Goal: Task Accomplishment & Management: Manage account settings

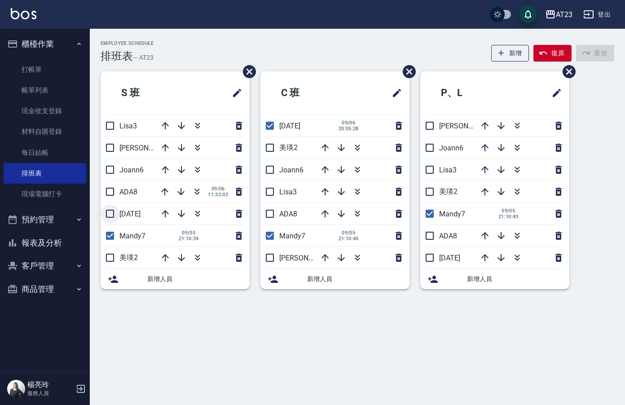
click at [109, 212] on input "checkbox" at bounding box center [110, 213] width 19 height 19
checkbox input "true"
click at [107, 258] on li "美瑛2" at bounding box center [175, 258] width 149 height 22
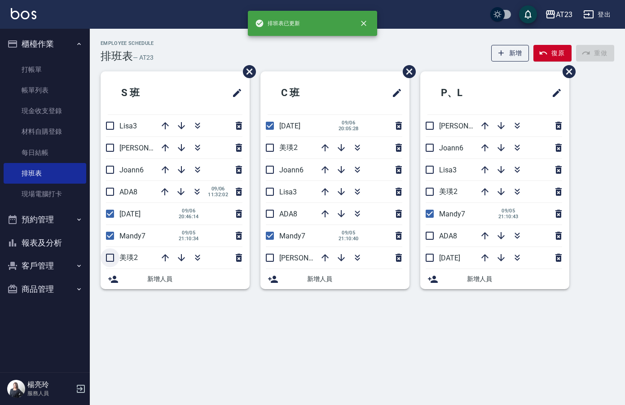
click at [113, 258] on input "checkbox" at bounding box center [110, 257] width 19 height 19
checkbox input "true"
click at [267, 148] on input "checkbox" at bounding box center [269, 147] width 19 height 19
checkbox input "true"
click at [431, 191] on input "checkbox" at bounding box center [429, 191] width 19 height 19
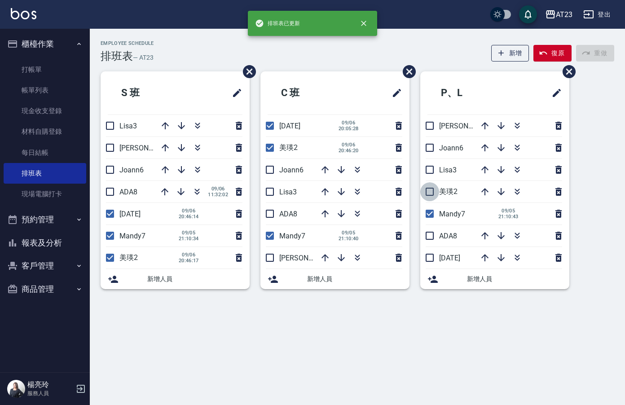
checkbox input "true"
click at [428, 257] on input "checkbox" at bounding box center [429, 257] width 19 height 19
checkbox input "true"
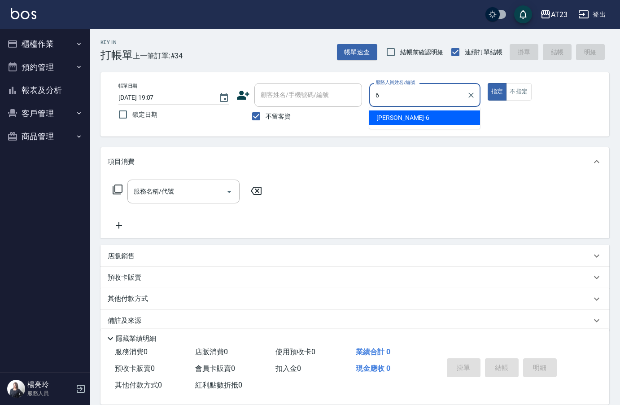
type input "6"
type button "true"
type input "Joann-6"
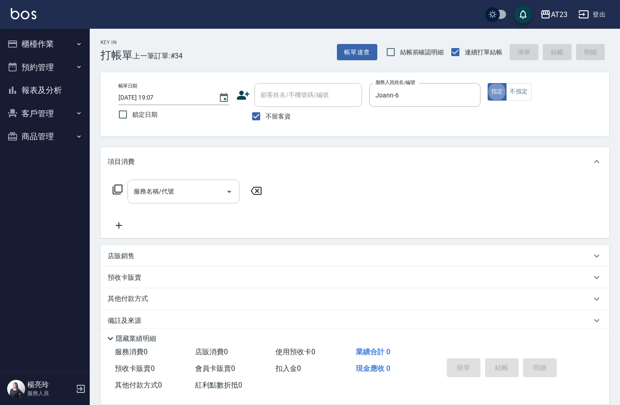
click at [155, 186] on input "服務名稱/代號" at bounding box center [176, 192] width 91 height 16
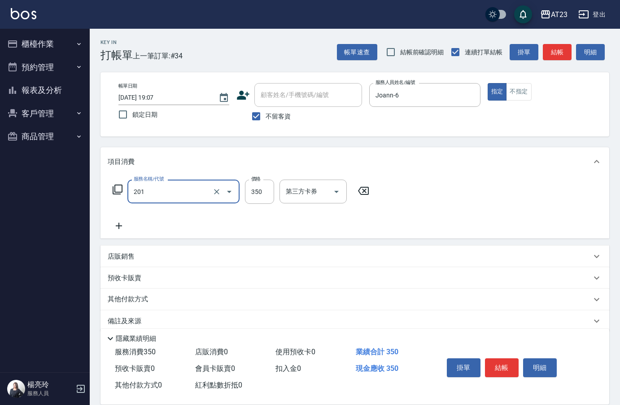
type input "一般洗髮(201)"
click at [117, 224] on icon at bounding box center [119, 225] width 22 height 11
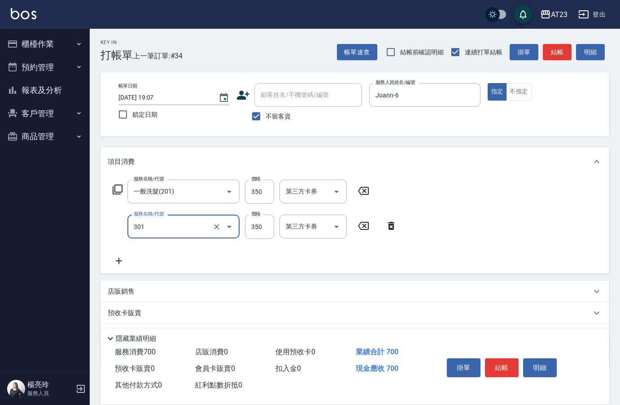
type input "造型剪髮(301)"
click at [118, 261] on icon at bounding box center [119, 261] width 6 height 6
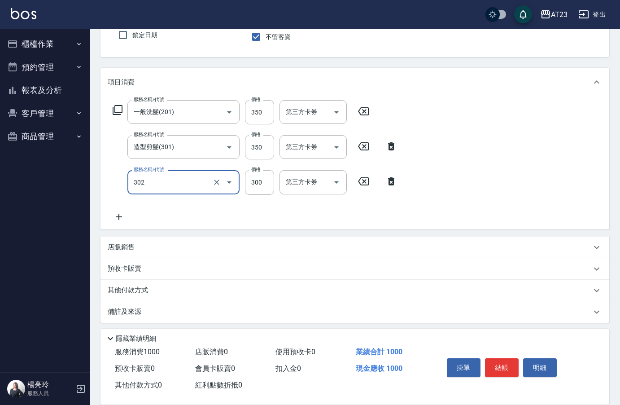
scroll to position [83, 0]
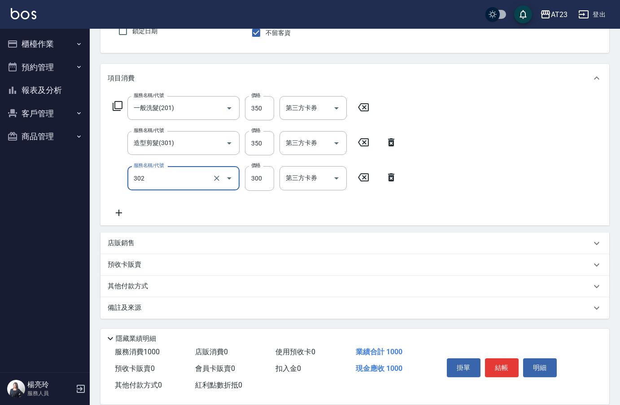
type input "學生剪髮(302)"
click at [119, 213] on icon at bounding box center [119, 213] width 6 height 6
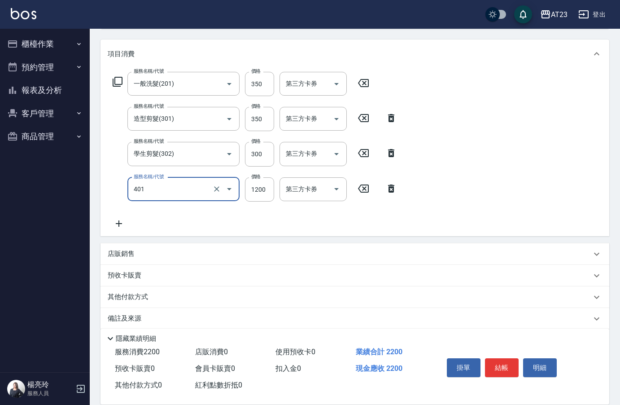
scroll to position [118, 0]
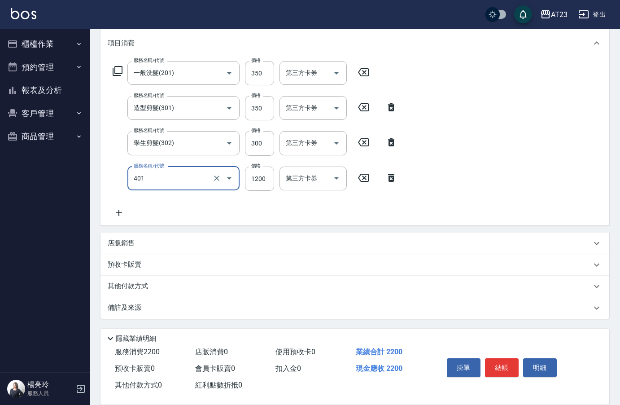
type input "燙髮(401)"
click at [118, 213] on icon at bounding box center [119, 213] width 6 height 6
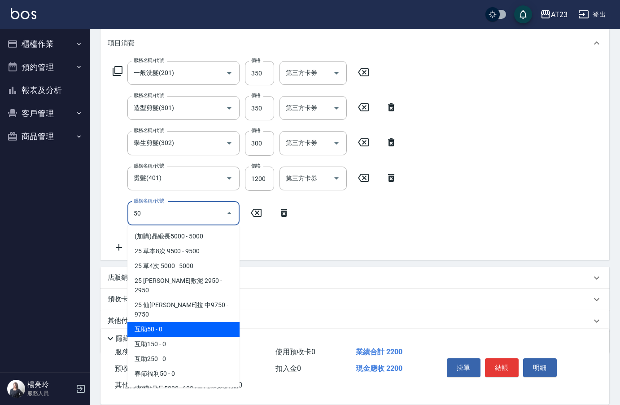
click at [197, 322] on span "互助50 - 0" at bounding box center [183, 329] width 112 height 15
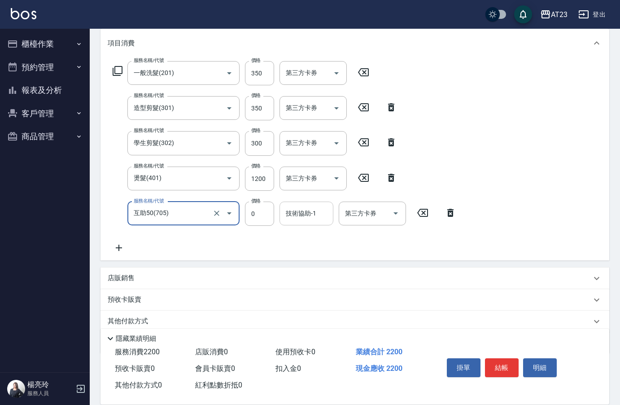
type input "互助50(705)"
click at [321, 209] on input "技術協助-1" at bounding box center [307, 214] width 46 height 16
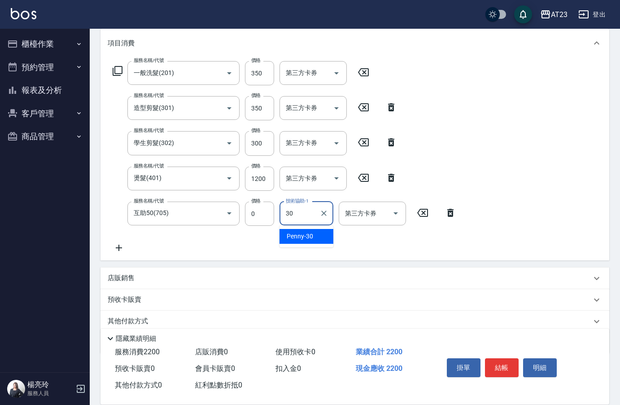
type input "Penny-30"
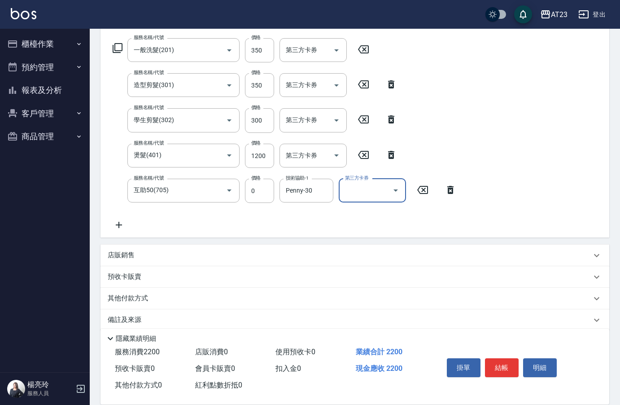
scroll to position [153, 0]
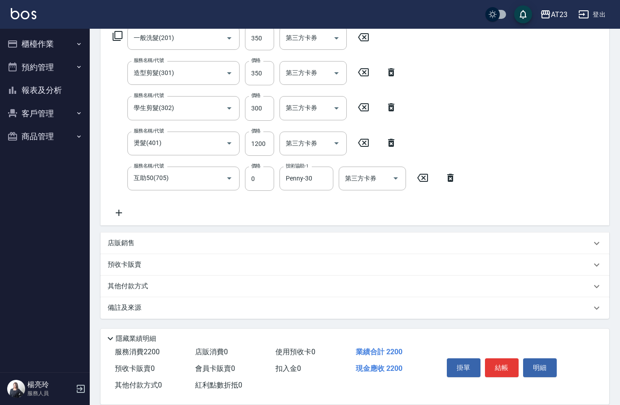
click at [139, 281] on p "其他付款方式" at bounding box center [130, 286] width 45 height 10
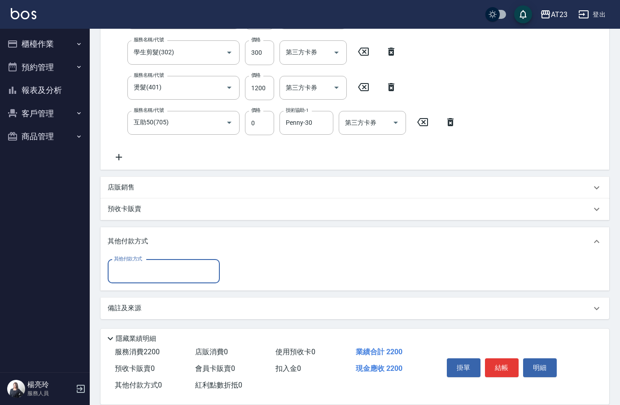
scroll to position [210, 0]
click at [181, 263] on input "其他付款方式" at bounding box center [164, 271] width 104 height 16
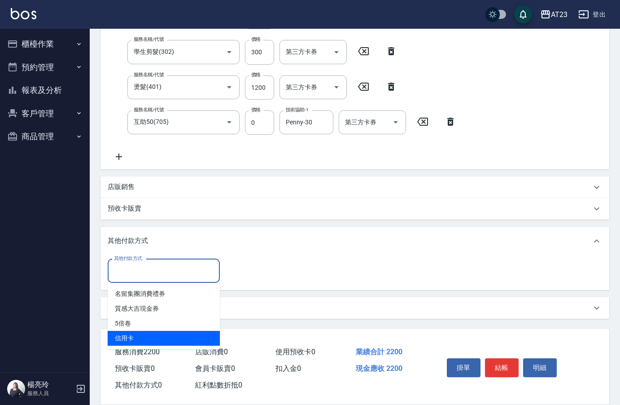
click at [158, 341] on span "信用卡" at bounding box center [164, 338] width 112 height 15
type input "信用卡"
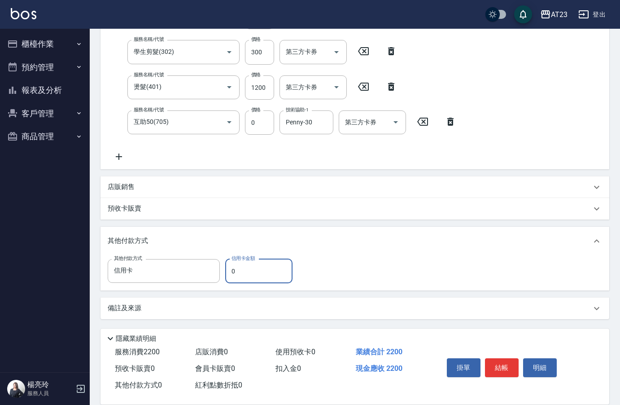
click at [259, 267] on input "0" at bounding box center [258, 271] width 67 height 24
type input "2000"
click at [336, 224] on div "項目消費 服務名稱/代號 一般洗髮(201) 服務名稱/代號 價格 350 價格 第三方卡券 第三方卡券 服務名稱/代號 造型剪髮(301) 服務名稱/代號 …" at bounding box center [355, 128] width 509 height 381
click at [497, 363] on button "結帳" at bounding box center [502, 367] width 34 height 19
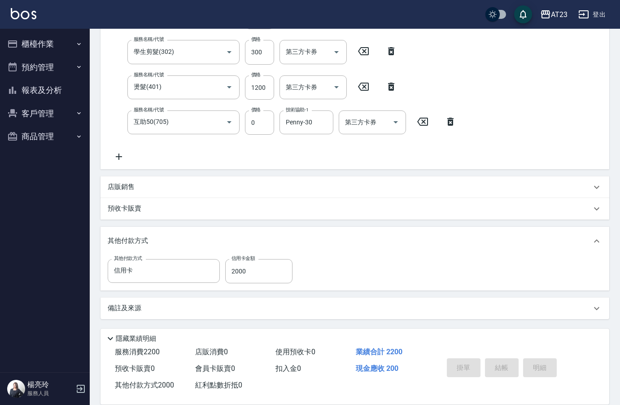
type input "2025/09/06 20:47"
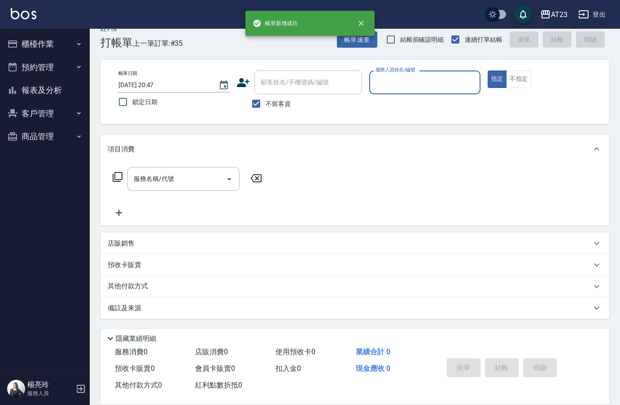
scroll to position [13, 0]
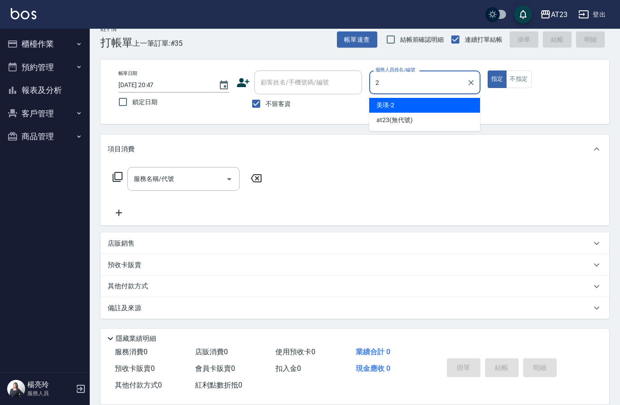
type input "美瑛-2"
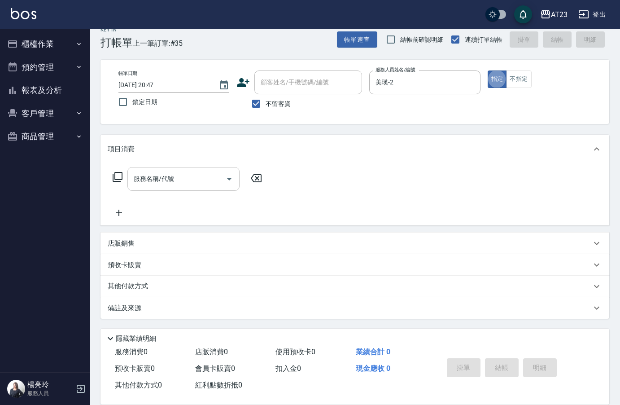
click at [157, 179] on div "服務名稱/代號 服務名稱/代號" at bounding box center [183, 179] width 112 height 24
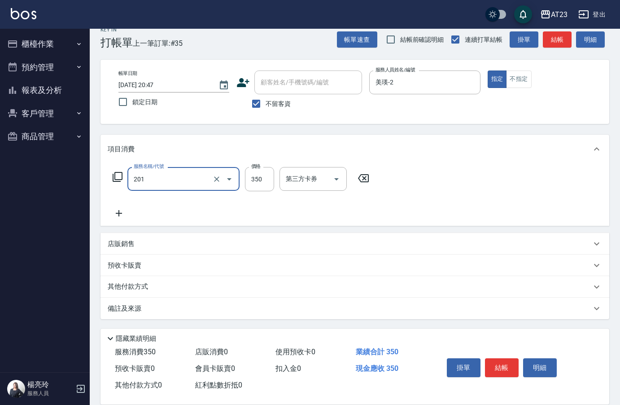
type input "一般洗髮(201)"
click at [122, 211] on icon at bounding box center [119, 213] width 22 height 11
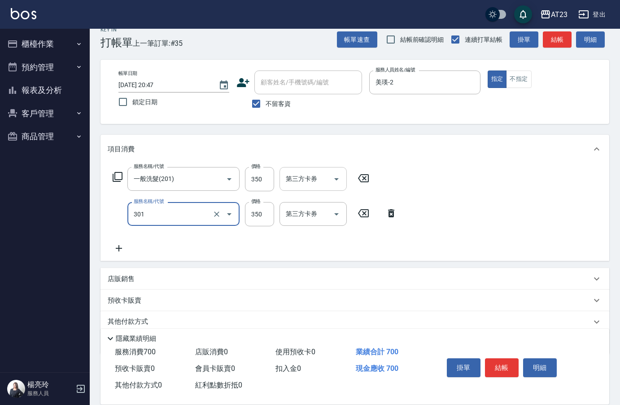
type input "造型剪髮(301)"
type input "500"
click at [118, 247] on icon at bounding box center [119, 248] width 22 height 11
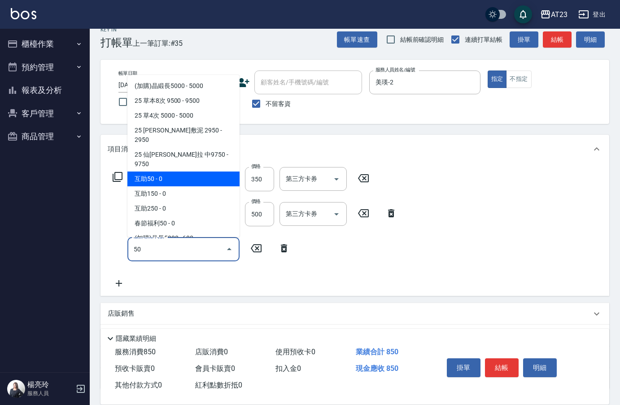
click at [171, 171] on span "互助50 - 0" at bounding box center [183, 178] width 112 height 15
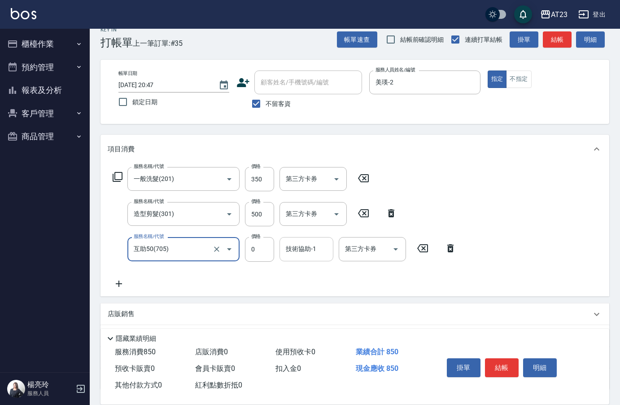
type input "互助50(705)"
click at [304, 250] on div "技術協助-1 技術協助-1" at bounding box center [307, 249] width 54 height 24
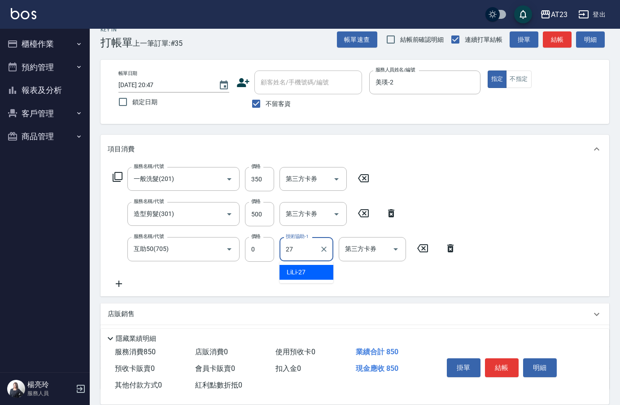
type input "LiLi-27"
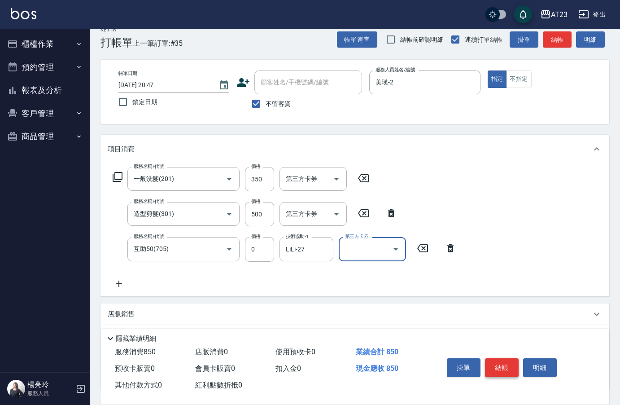
click at [509, 362] on button "結帳" at bounding box center [502, 367] width 34 height 19
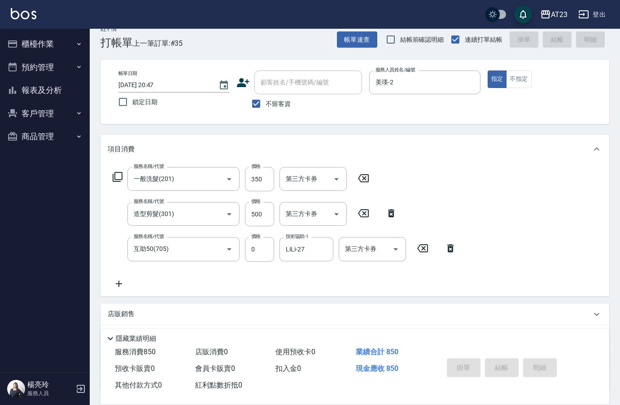
type input "2025/09/06 20:48"
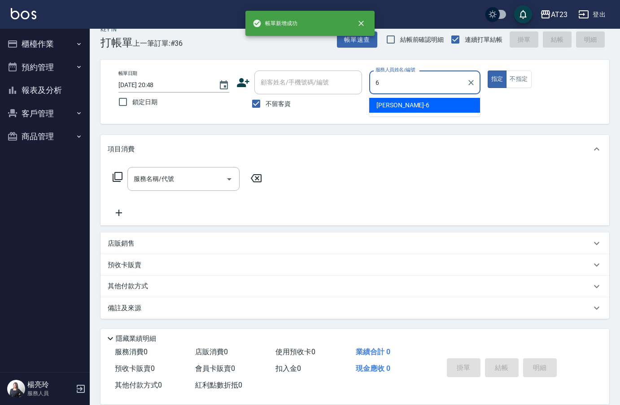
type input "Joann-6"
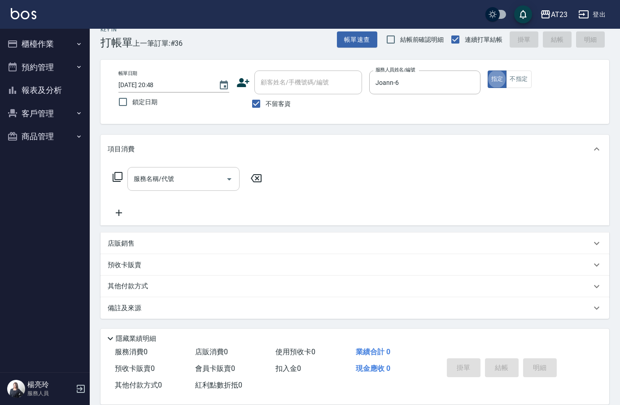
click at [170, 180] on div "服務名稱/代號 服務名稱/代號" at bounding box center [183, 179] width 112 height 24
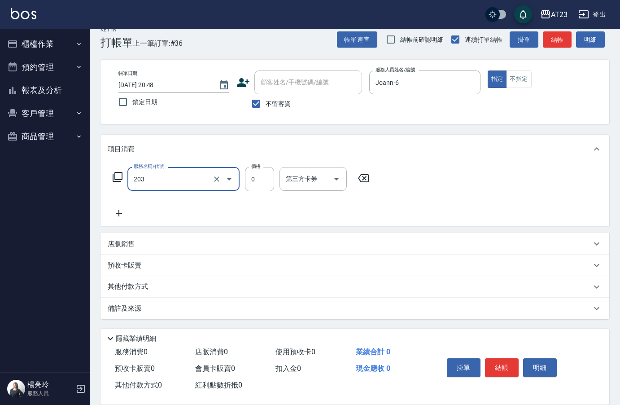
type input "使用洗髮卡(203)"
click at [120, 213] on icon at bounding box center [119, 213] width 6 height 6
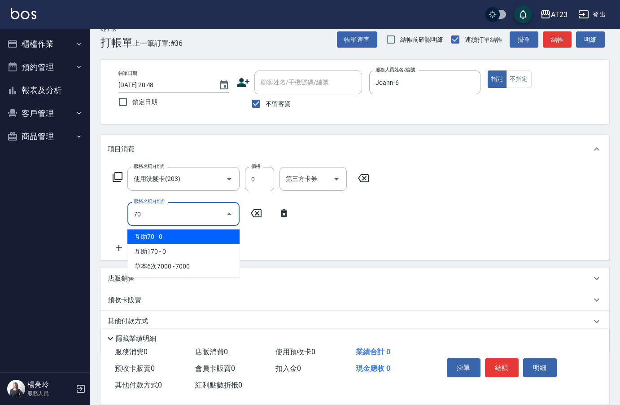
drag, startPoint x: 166, startPoint y: 236, endPoint x: 229, endPoint y: 222, distance: 64.5
click at [167, 236] on span "互助70 - 0" at bounding box center [183, 236] width 112 height 15
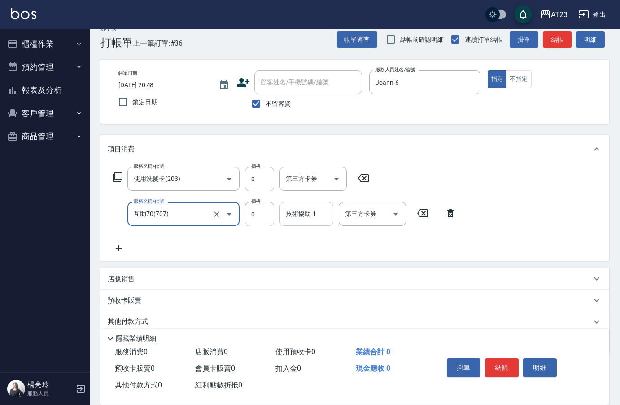
type input "互助70(707)"
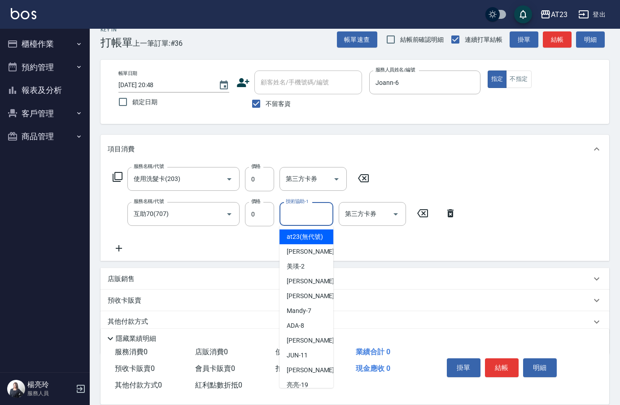
click at [309, 216] on div "技術協助-1 技術協助-1" at bounding box center [307, 214] width 54 height 24
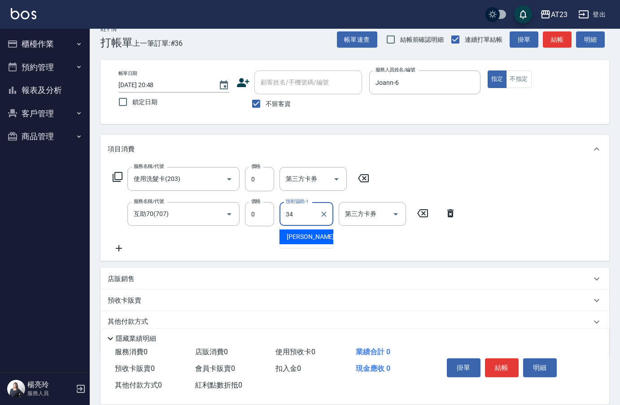
type input "Amy-34"
click at [503, 359] on button "結帳" at bounding box center [502, 367] width 34 height 19
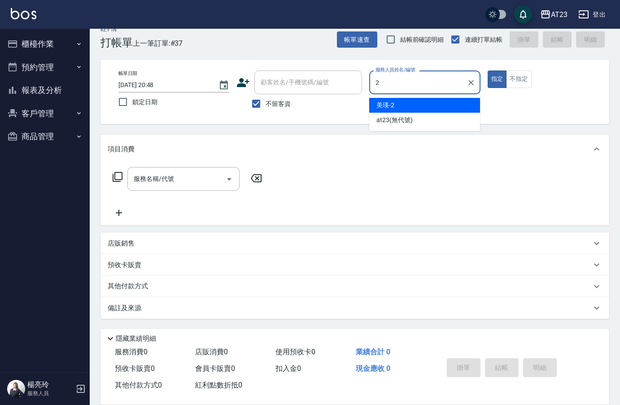
type input "美瑛-2"
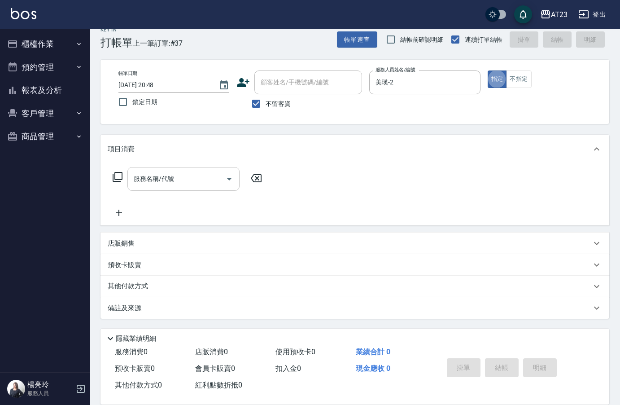
click at [147, 177] on div "服務名稱/代號 服務名稱/代號" at bounding box center [183, 179] width 112 height 24
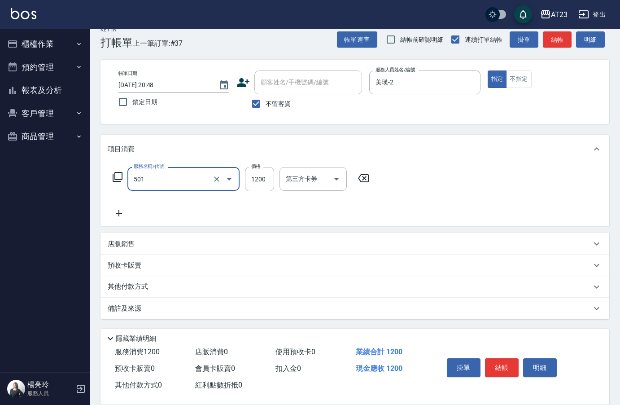
type input "染髮(501)"
type input "1500"
click at [114, 212] on icon at bounding box center [119, 213] width 22 height 11
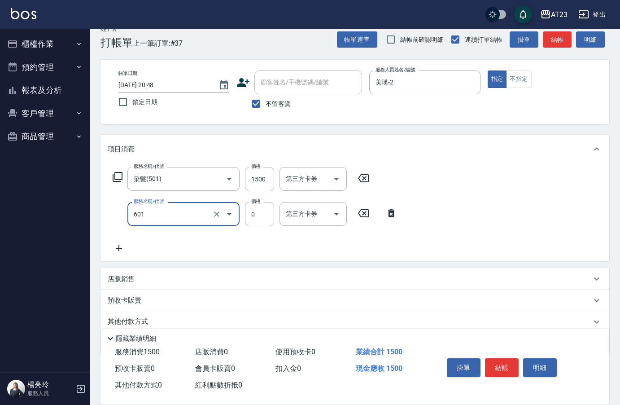
type input "自備護髮使用(601)"
type input "750"
click at [118, 245] on icon at bounding box center [119, 248] width 22 height 11
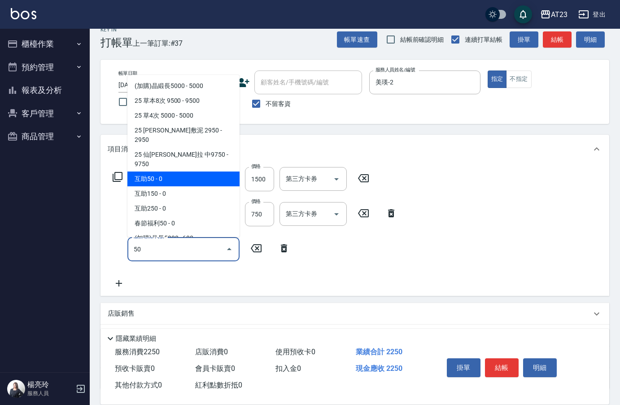
click at [188, 171] on span "互助50 - 0" at bounding box center [183, 178] width 112 height 15
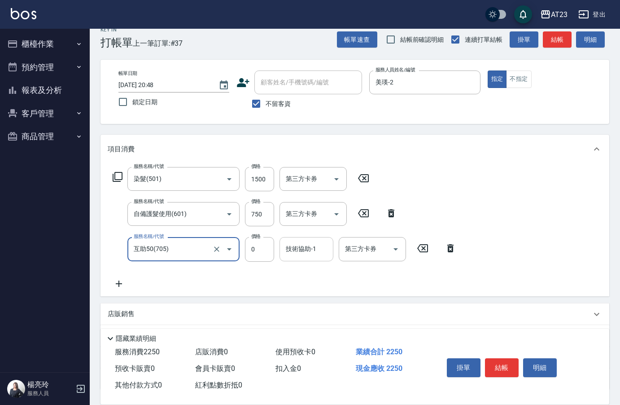
type input "互助50(705)"
click at [310, 246] on div "技術協助-1 技術協助-1" at bounding box center [307, 249] width 54 height 24
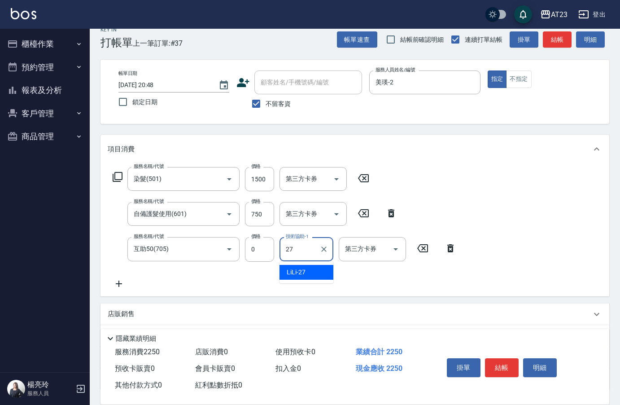
type input "LiLi-27"
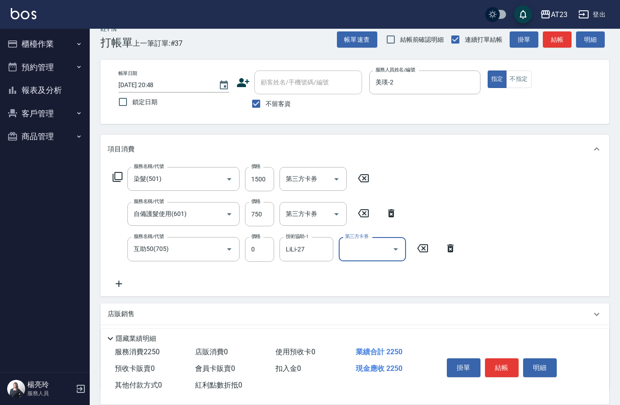
click at [122, 284] on icon at bounding box center [119, 283] width 22 height 11
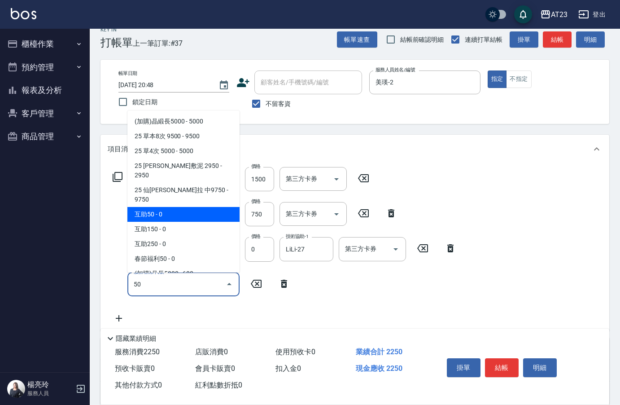
click at [179, 207] on span "互助50 - 0" at bounding box center [183, 214] width 112 height 15
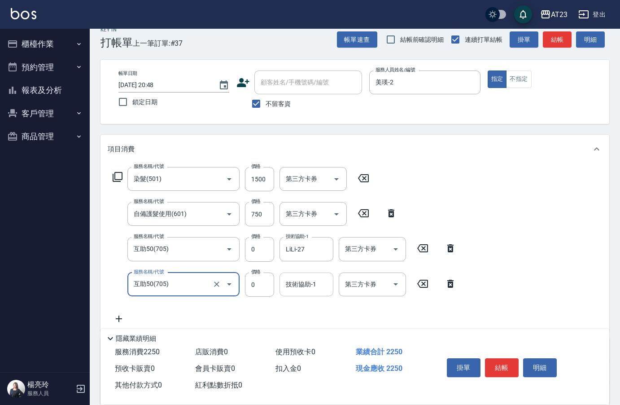
type input "互助50(705)"
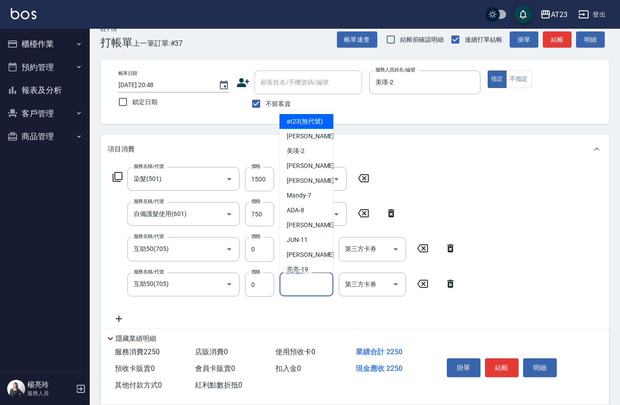
click at [309, 286] on input "技術協助-1" at bounding box center [307, 284] width 46 height 16
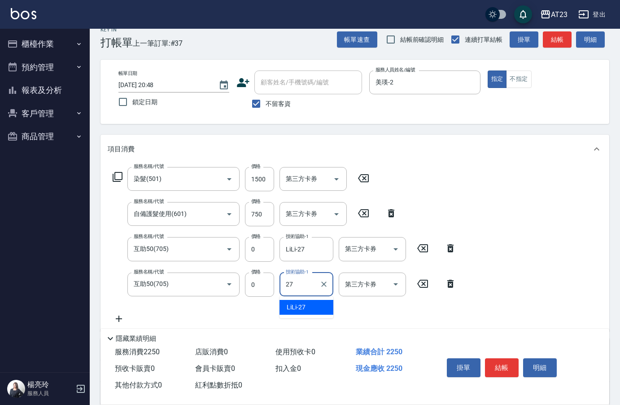
type input "LiLi-27"
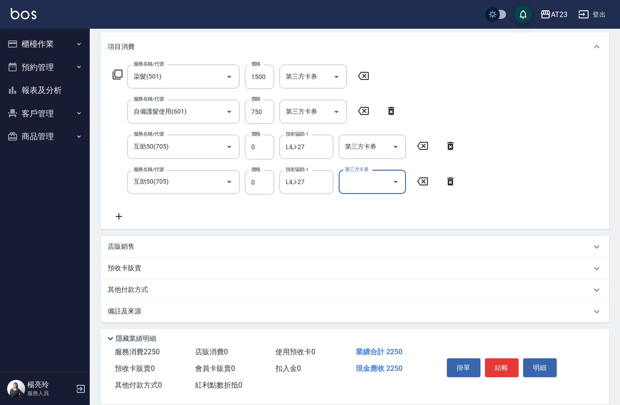
scroll to position [118, 0]
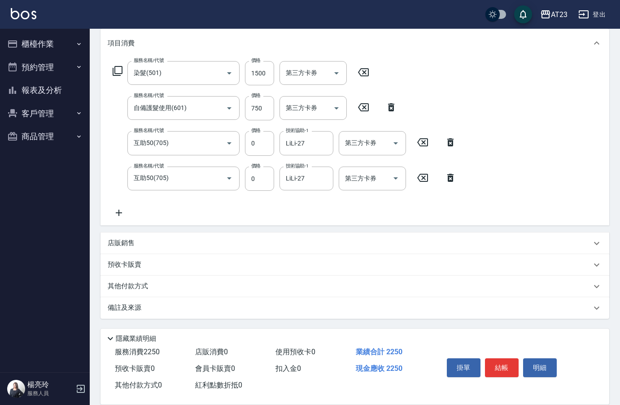
click at [114, 215] on icon at bounding box center [119, 212] width 22 height 11
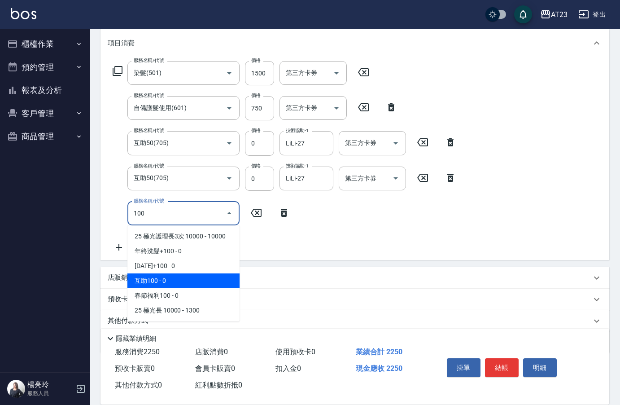
click at [178, 283] on span "互助100 - 0" at bounding box center [183, 280] width 112 height 15
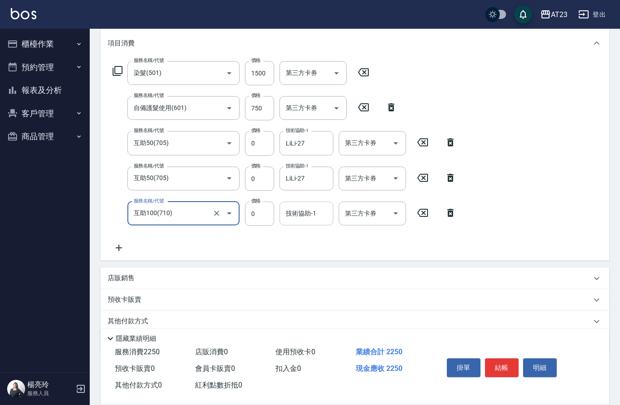
type input "互助100(710)"
click at [305, 215] on div "技術協助-1 技術協助-1" at bounding box center [307, 213] width 54 height 24
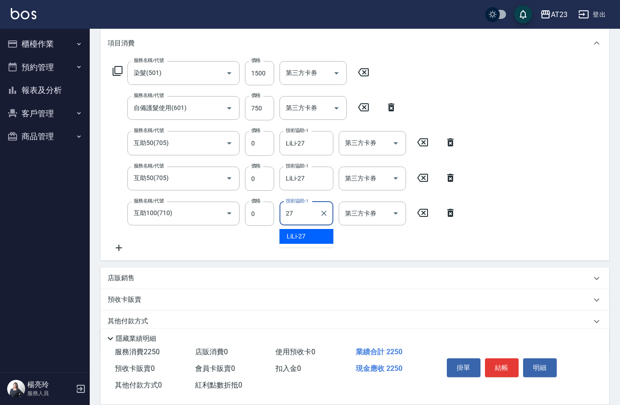
type input "LiLi-27"
click at [510, 358] on button "結帳" at bounding box center [502, 367] width 34 height 19
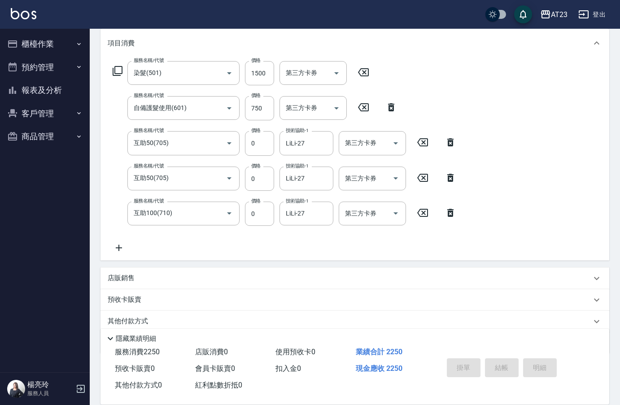
type input "2025/09/06 20:49"
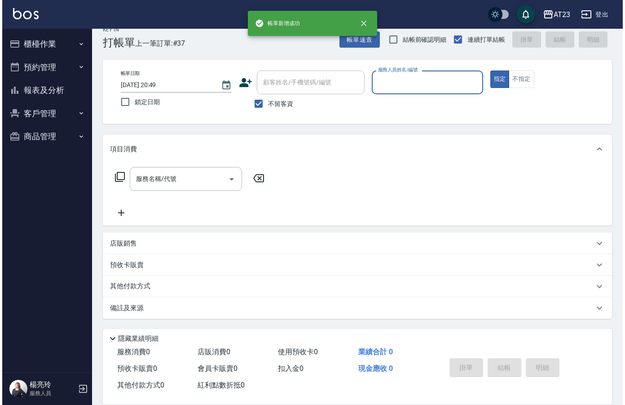
scroll to position [13, 0]
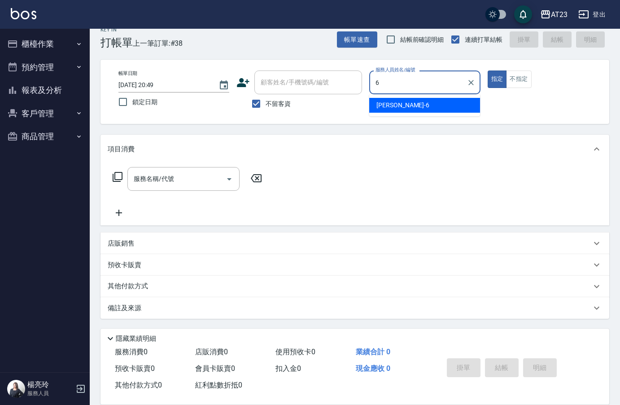
type input "Joann-6"
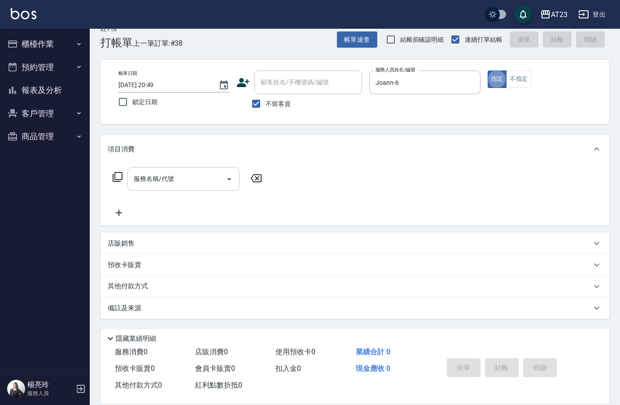
click at [171, 175] on div "服務名稱/代號 服務名稱/代號" at bounding box center [183, 179] width 112 height 24
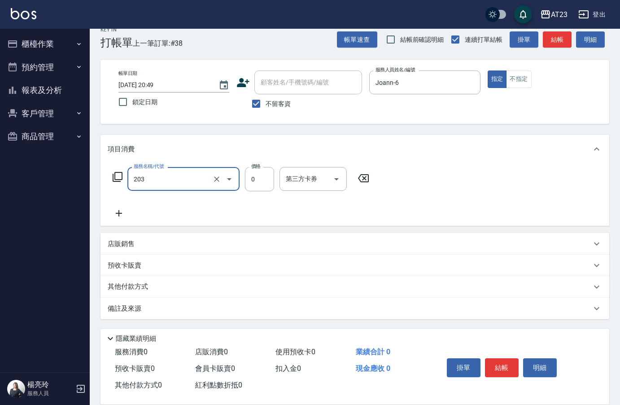
type input "使用洗髮卡(203)"
click at [122, 175] on icon at bounding box center [118, 177] width 10 height 10
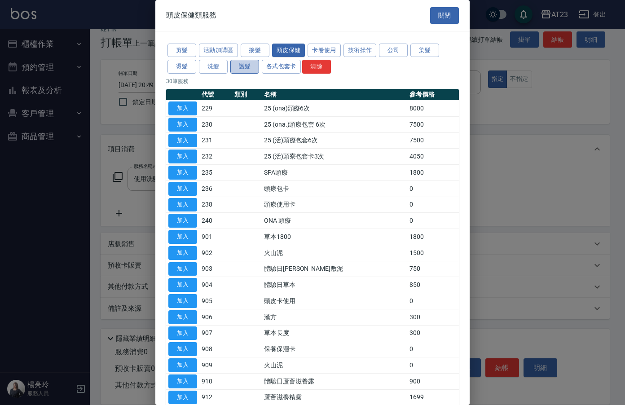
click at [245, 67] on button "護髮" at bounding box center [244, 67] width 29 height 14
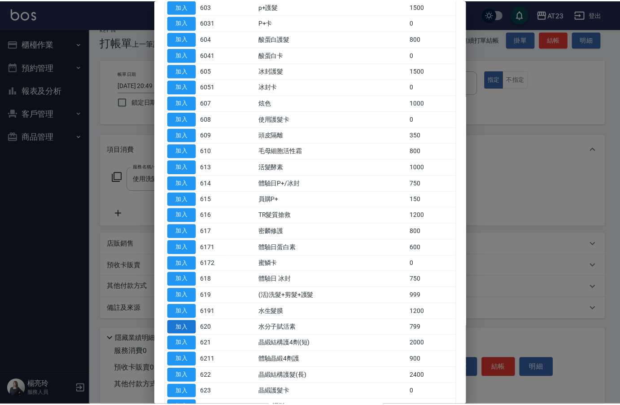
scroll to position [135, 0]
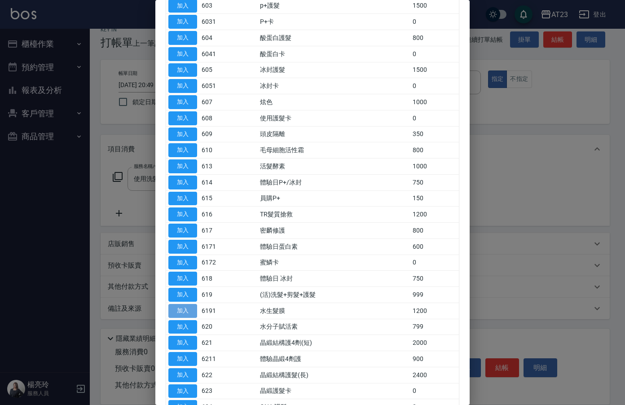
click at [178, 311] on button "加入" at bounding box center [182, 311] width 29 height 14
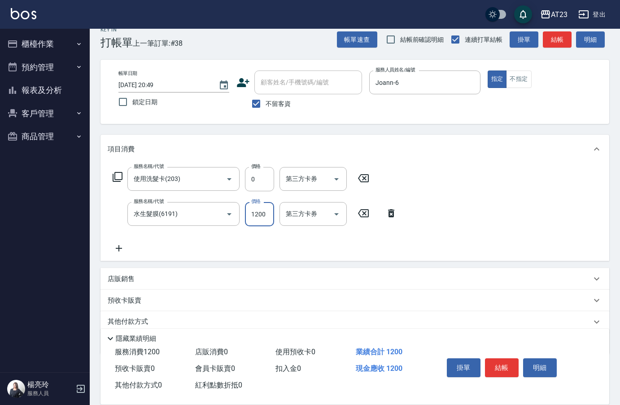
click at [266, 215] on input "1200" at bounding box center [259, 214] width 29 height 24
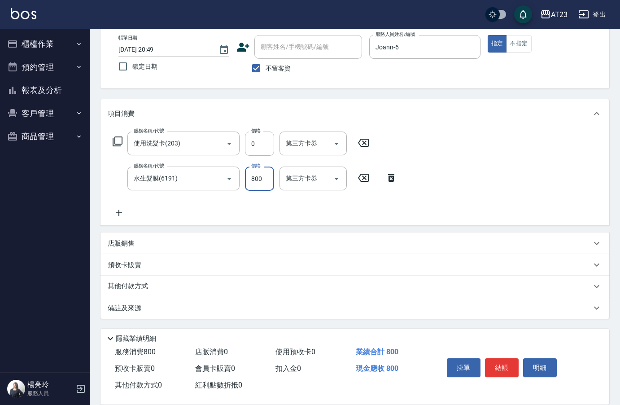
type input "800"
click at [140, 285] on p "其他付款方式" at bounding box center [130, 286] width 45 height 10
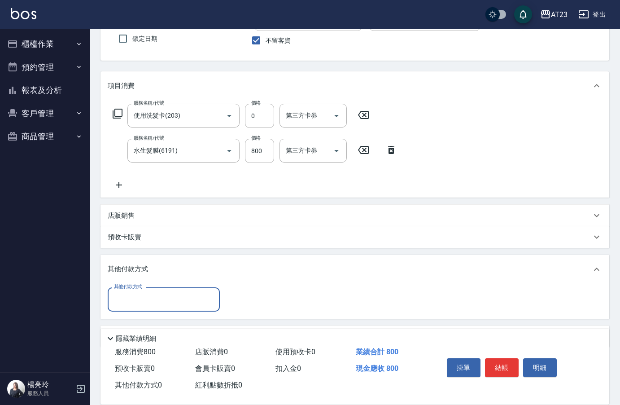
scroll to position [105, 0]
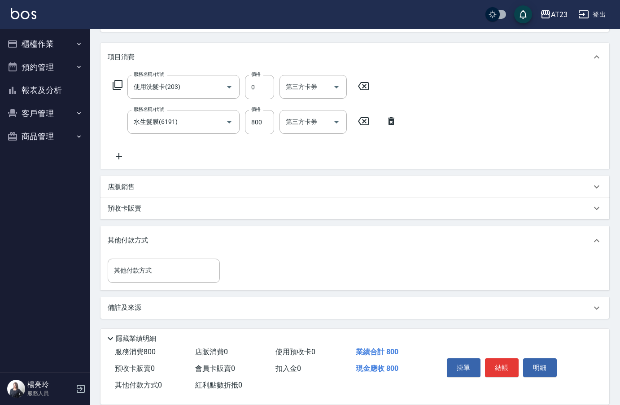
click at [207, 258] on div "其他付款方式 其他付款方式" at bounding box center [355, 272] width 509 height 35
click at [191, 270] on input "其他付款方式" at bounding box center [164, 270] width 104 height 16
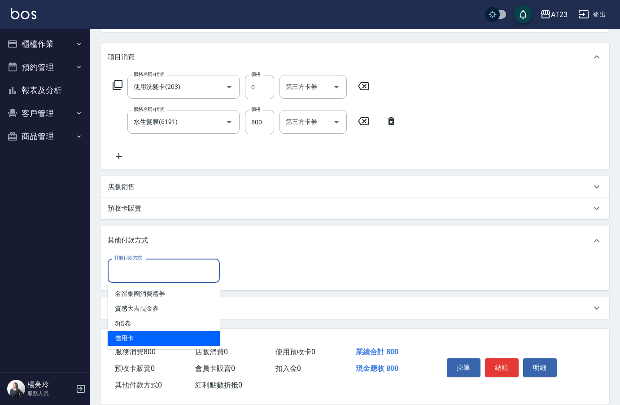
click at [186, 338] on span "信用卡" at bounding box center [164, 338] width 112 height 15
type input "信用卡"
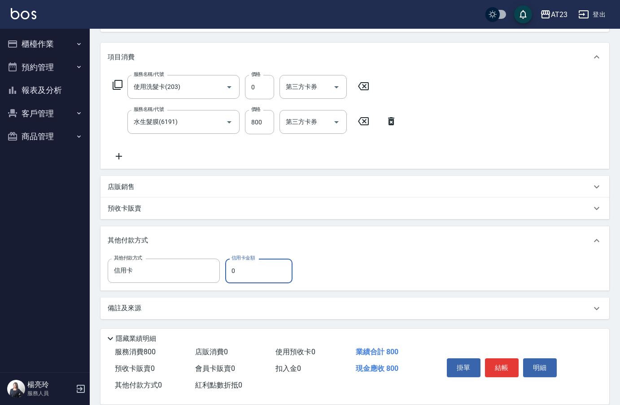
click at [274, 272] on input "0" at bounding box center [258, 270] width 67 height 24
type input "800"
click at [496, 367] on button "結帳" at bounding box center [502, 367] width 34 height 19
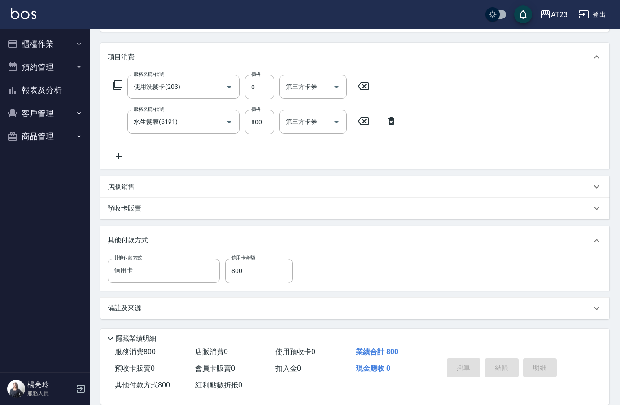
type input "2025/09/06 20:50"
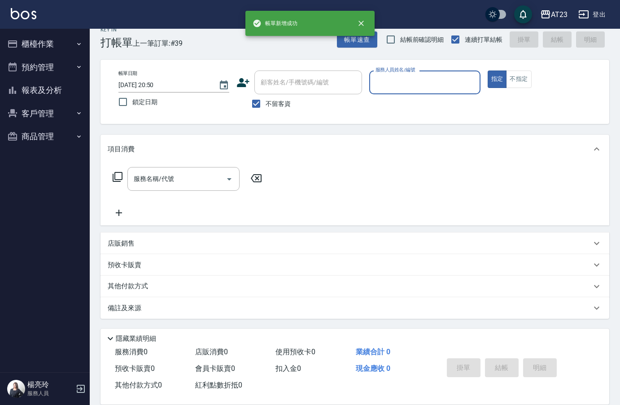
scroll to position [13, 0]
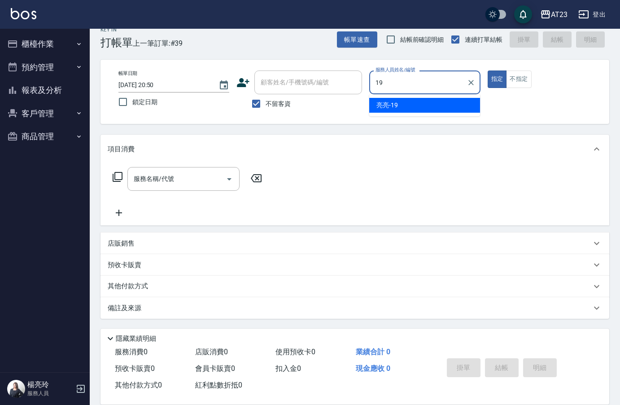
type input "亮亮-19"
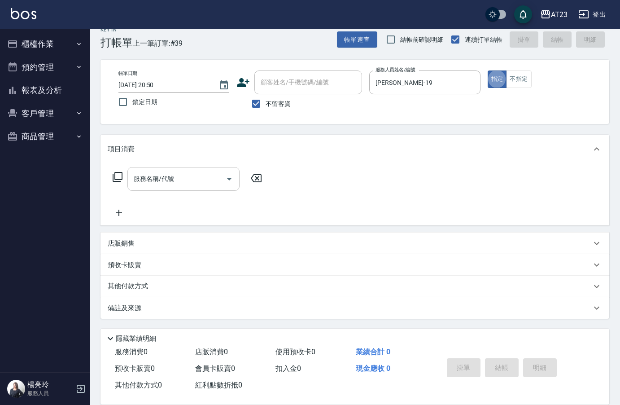
click at [178, 177] on input "服務名稱/代號" at bounding box center [176, 179] width 91 height 16
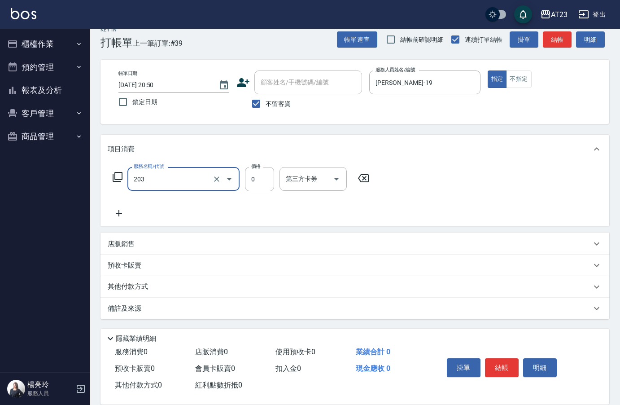
type input "使用洗髮卡(203)"
click at [119, 211] on icon at bounding box center [119, 213] width 6 height 6
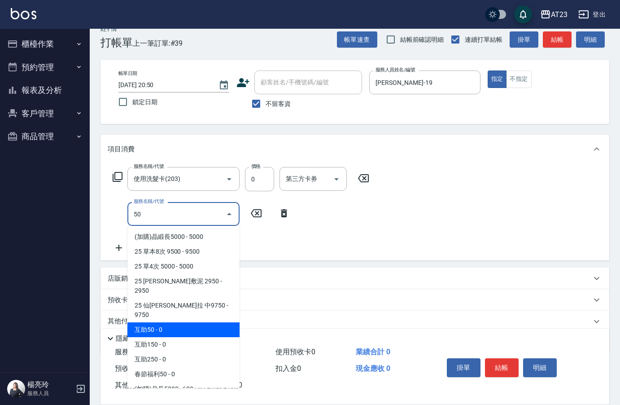
click at [200, 322] on span "互助50 - 0" at bounding box center [183, 329] width 112 height 15
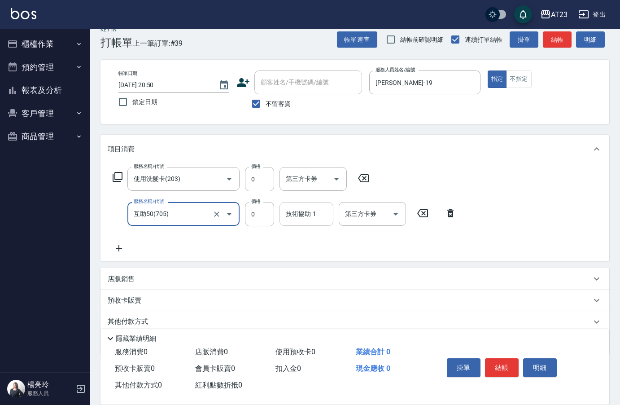
type input "互助50(705)"
click at [313, 211] on input "技術協助-1" at bounding box center [307, 214] width 46 height 16
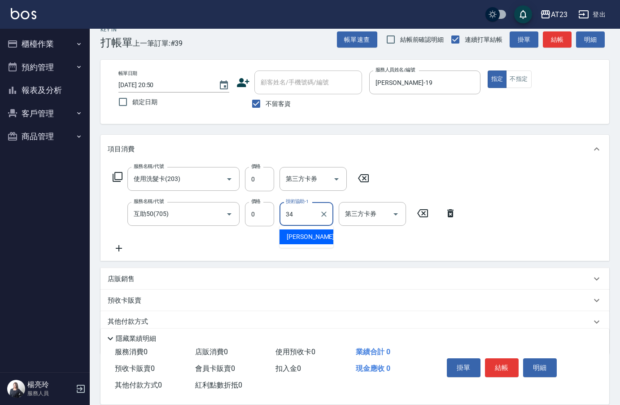
type input "Amy-34"
click at [503, 364] on button "結帳" at bounding box center [502, 367] width 34 height 19
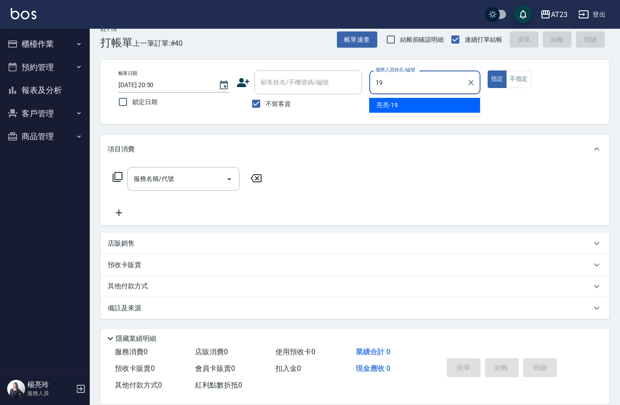
type input "亮亮-19"
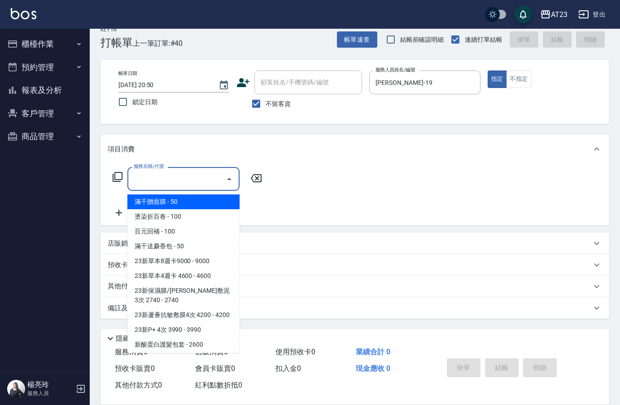
click at [168, 183] on input "服務名稱/代號" at bounding box center [176, 179] width 91 height 16
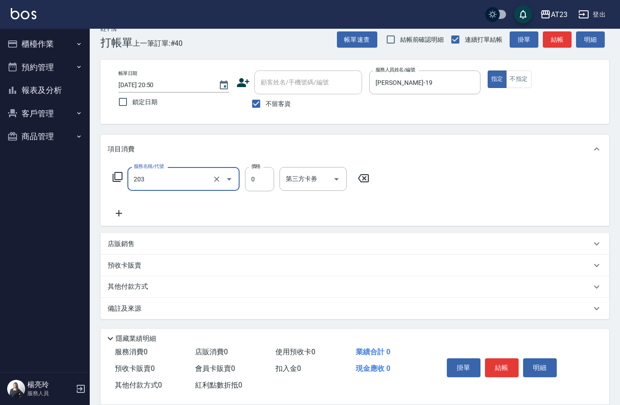
type input "使用洗髮卡(203)"
click at [118, 210] on icon at bounding box center [119, 213] width 22 height 11
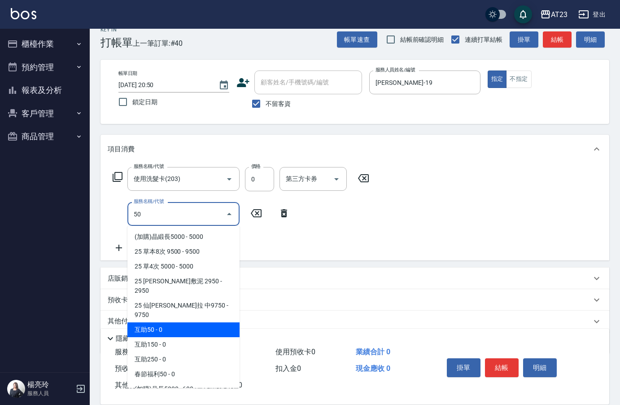
click at [183, 322] on span "互助50 - 0" at bounding box center [183, 329] width 112 height 15
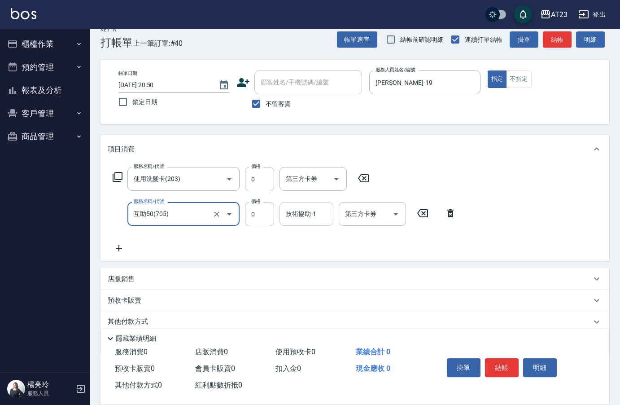
type input "互助50(705)"
click at [300, 216] on div "技術協助-1 技術協助-1" at bounding box center [307, 214] width 54 height 24
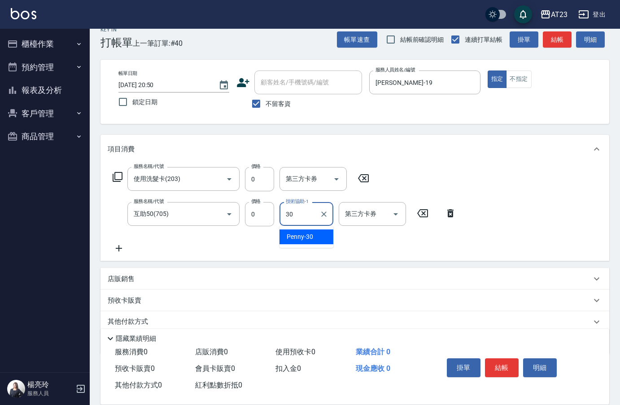
type input "Penny-30"
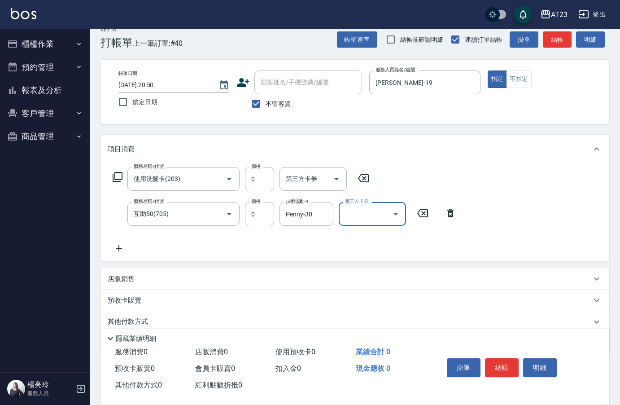
click at [121, 248] on icon at bounding box center [119, 248] width 22 height 11
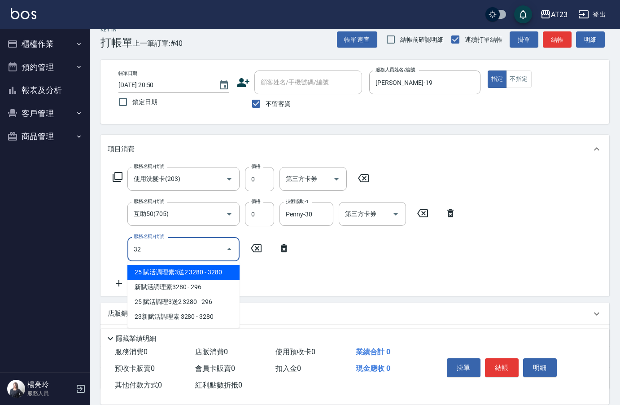
type input "3"
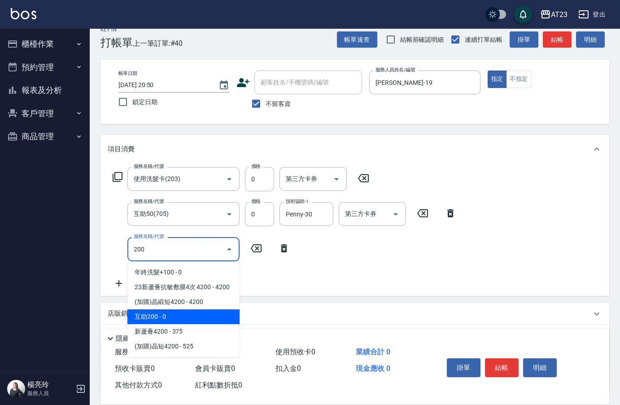
click at [177, 313] on span "互助200 - 0" at bounding box center [183, 316] width 112 height 15
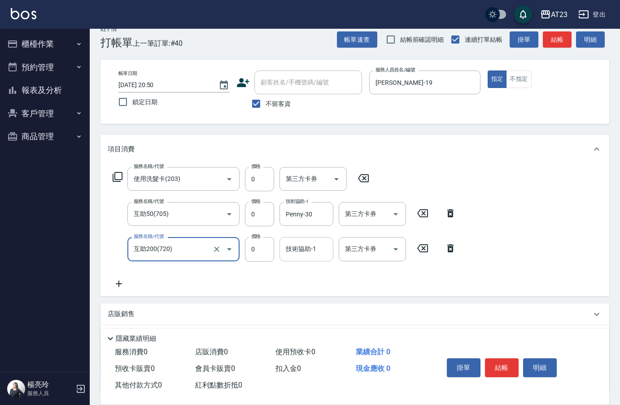
type input "互助200(720)"
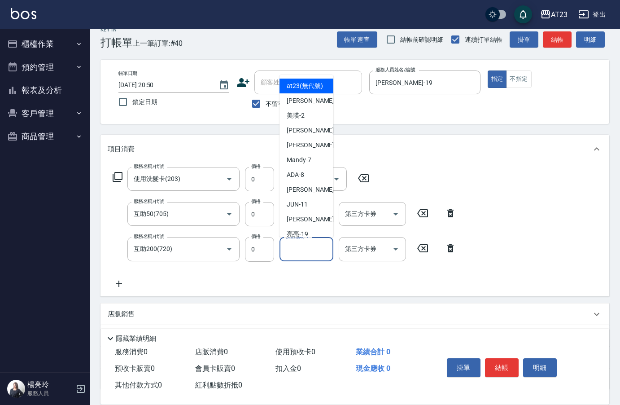
click at [304, 250] on input "技術協助-1" at bounding box center [307, 249] width 46 height 16
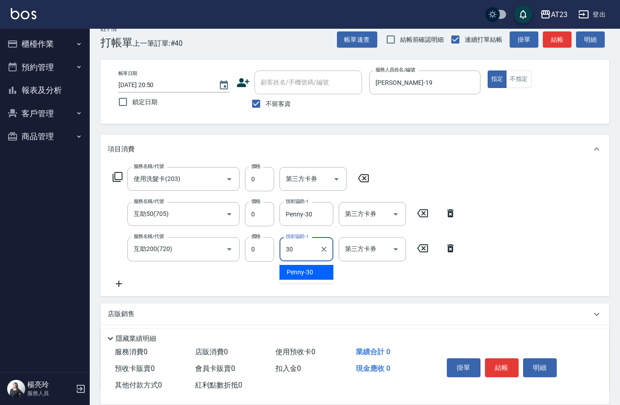
type input "Penny-30"
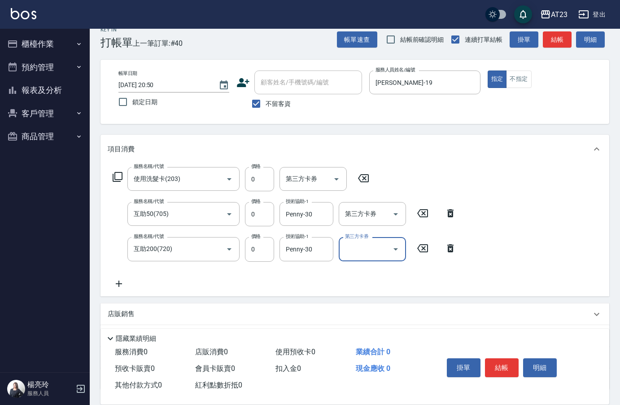
click at [120, 282] on icon at bounding box center [119, 283] width 22 height 11
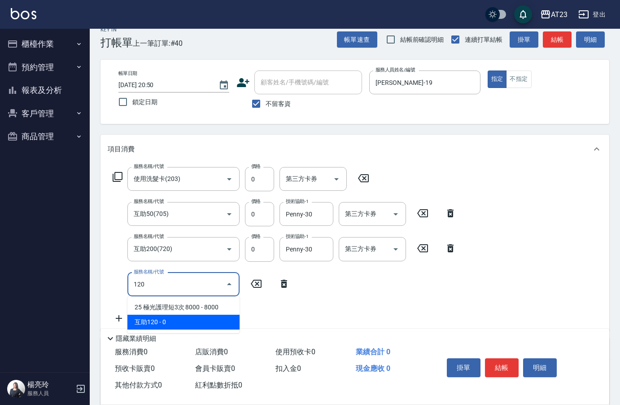
click at [175, 321] on span "互助120 - 0" at bounding box center [183, 322] width 112 height 15
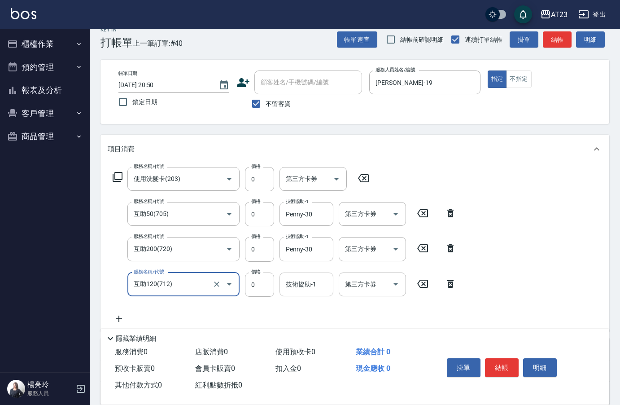
type input "互助120(712)"
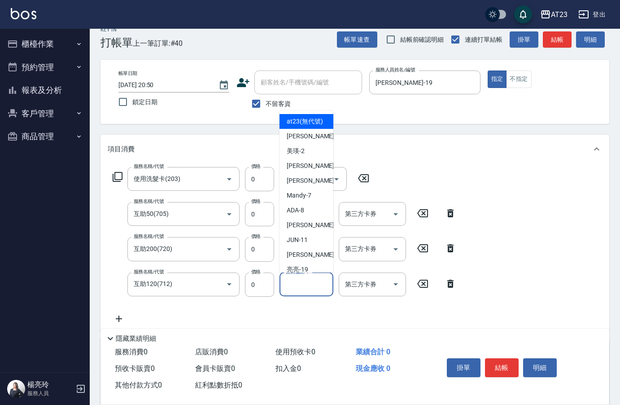
click at [303, 286] on input "技術協助-1" at bounding box center [307, 284] width 46 height 16
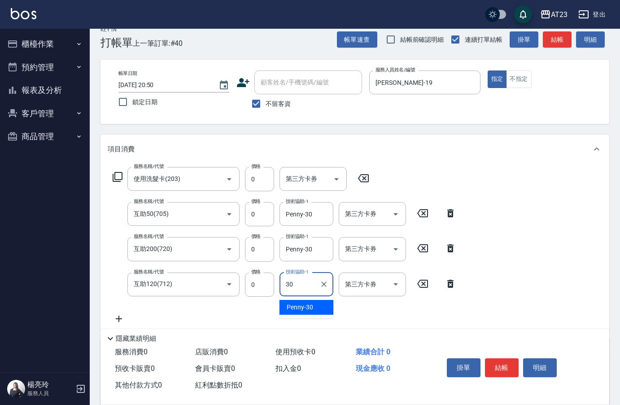
type input "Penny-30"
click at [498, 360] on button "結帳" at bounding box center [502, 367] width 34 height 19
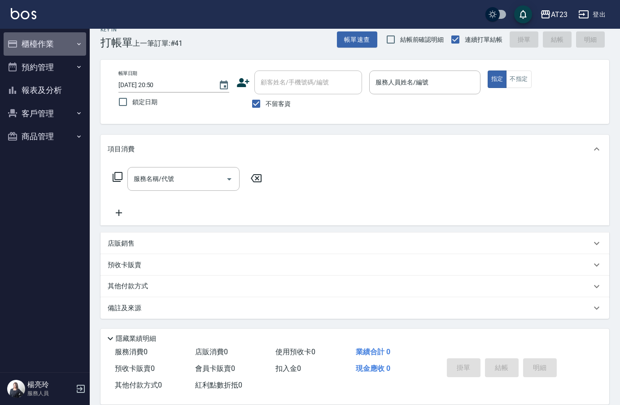
click at [36, 42] on button "櫃檯作業" at bounding box center [45, 43] width 83 height 23
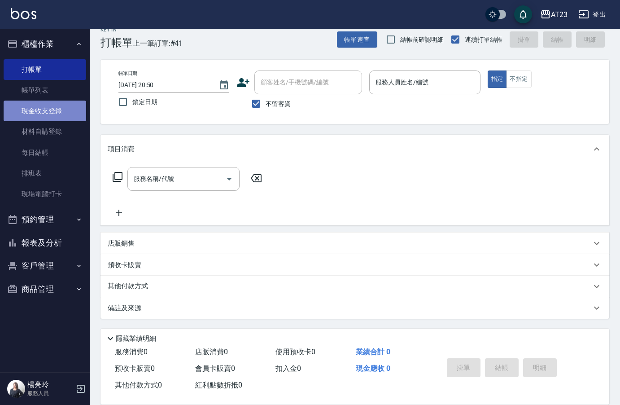
click at [63, 104] on link "現金收支登錄" at bounding box center [45, 111] width 83 height 21
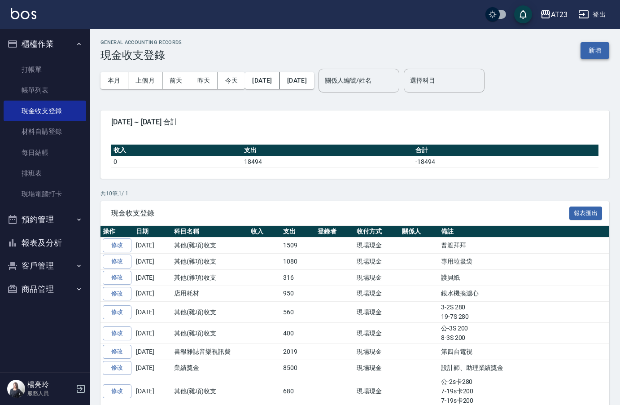
click at [597, 43] on button "新增" at bounding box center [595, 50] width 29 height 17
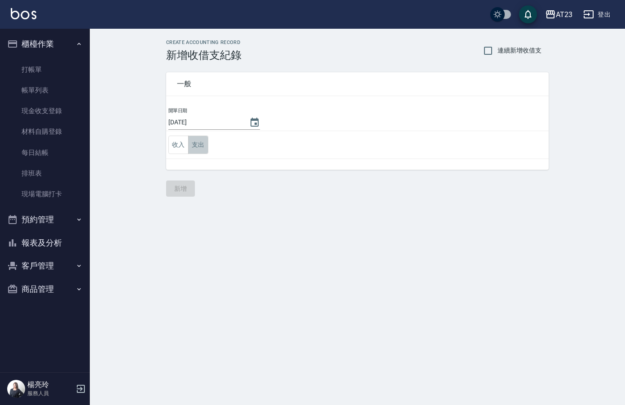
click at [201, 147] on button "支出" at bounding box center [198, 145] width 20 height 18
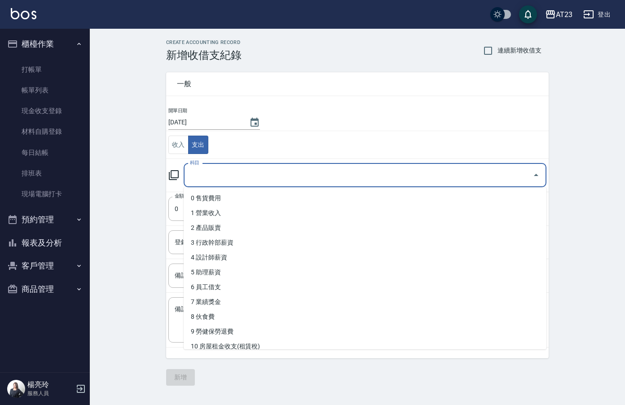
click at [238, 177] on input "科目" at bounding box center [358, 175] width 341 height 16
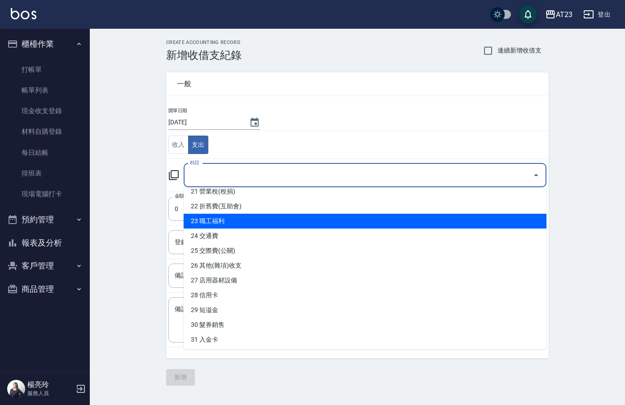
scroll to position [318, 0]
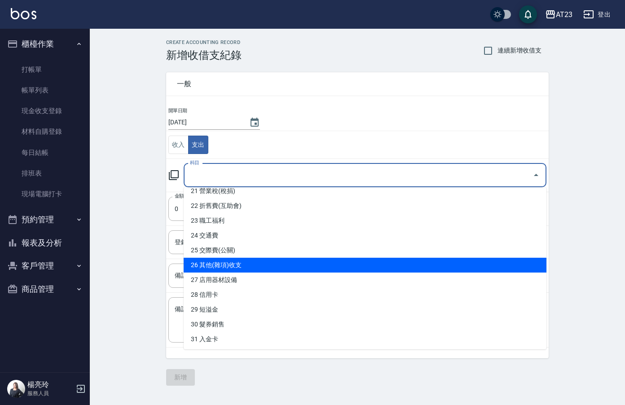
click at [254, 269] on li "26 其他(雜項)收支" at bounding box center [365, 265] width 363 height 15
type input "26 其他(雜項)收支"
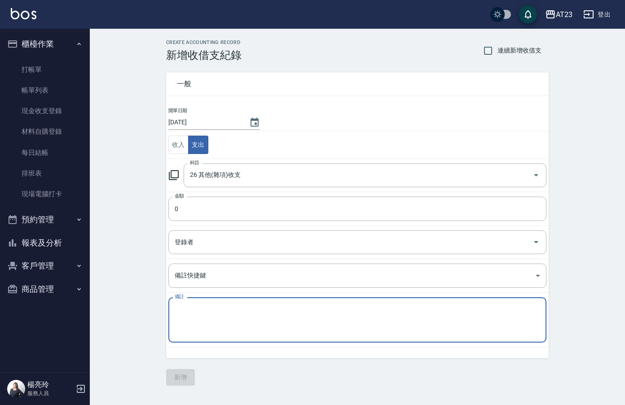
click at [196, 306] on textarea "備註" at bounding box center [357, 320] width 365 height 31
click at [262, 208] on input "0" at bounding box center [357, 209] width 378 height 24
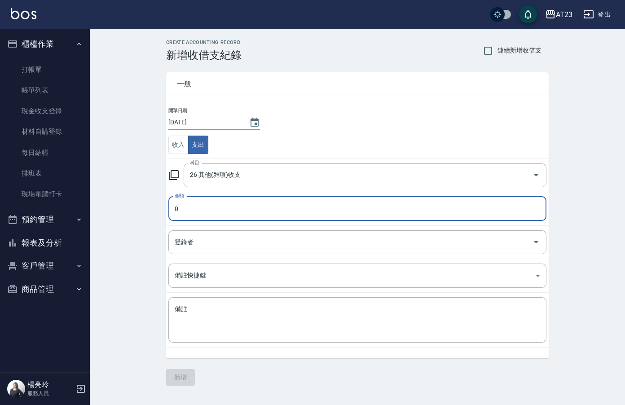
click at [262, 208] on input "0" at bounding box center [357, 209] width 378 height 24
type input "325"
click at [234, 306] on textarea "備註" at bounding box center [357, 320] width 365 height 31
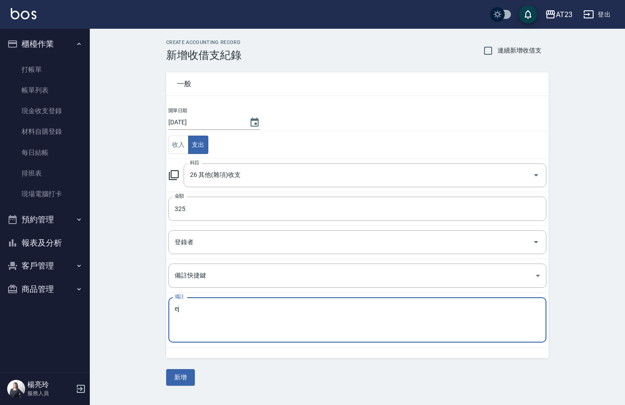
type textarea "e"
type textarea "公司補ona業績(陳太太女兒"
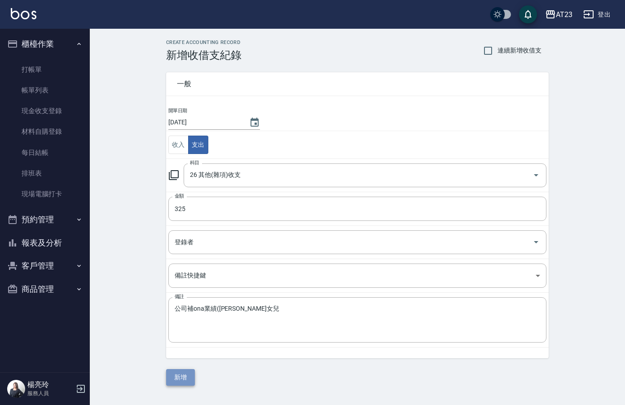
click at [188, 374] on button "新增" at bounding box center [180, 377] width 29 height 17
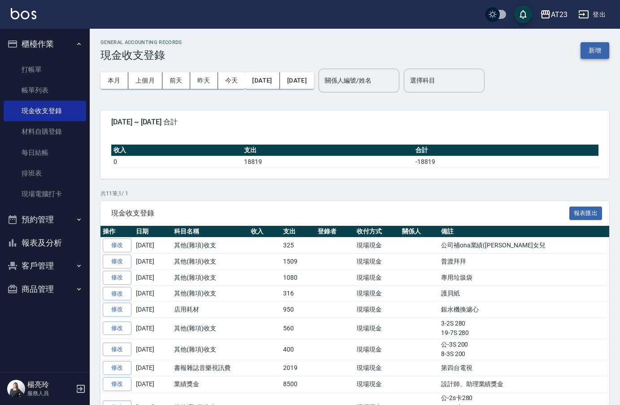
click at [591, 48] on button "新增" at bounding box center [595, 50] width 29 height 17
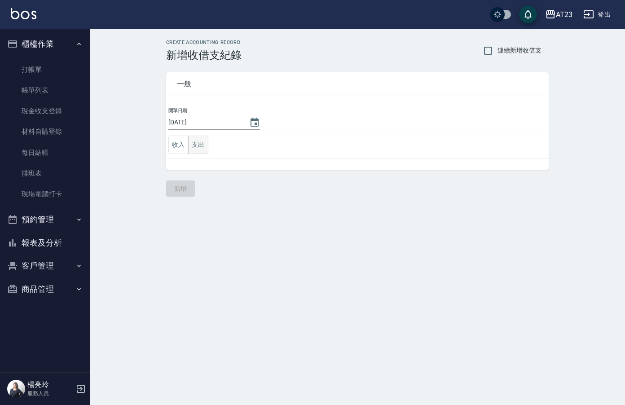
click at [200, 145] on button "支出" at bounding box center [198, 145] width 20 height 18
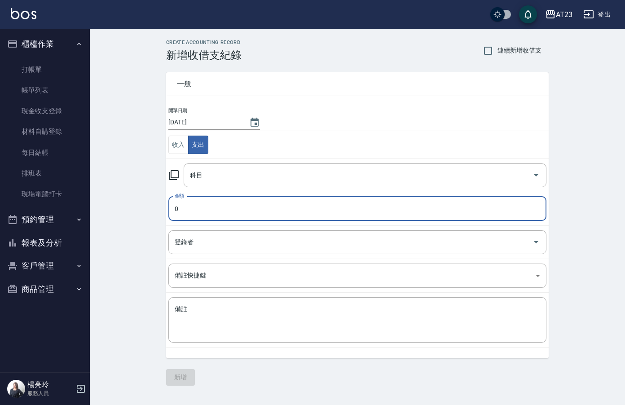
click at [249, 208] on input "0" at bounding box center [357, 209] width 378 height 24
click at [315, 163] on div "科目" at bounding box center [365, 175] width 363 height 24
type input "1200"
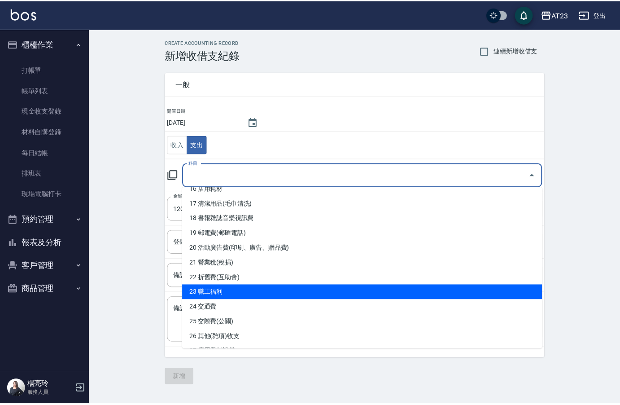
scroll to position [269, 0]
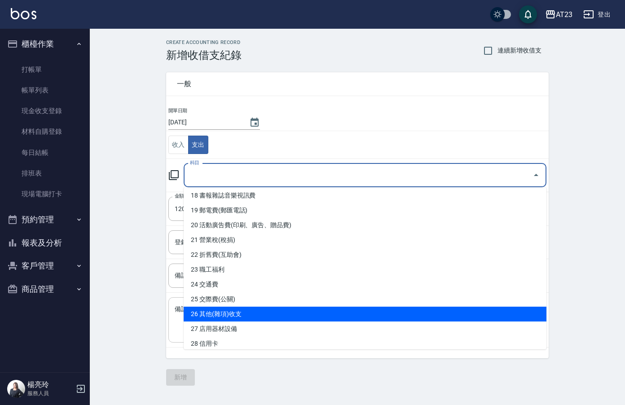
click at [302, 311] on li "26 其他(雜項)收支" at bounding box center [365, 313] width 363 height 15
type input "26 其他(雜項)收支"
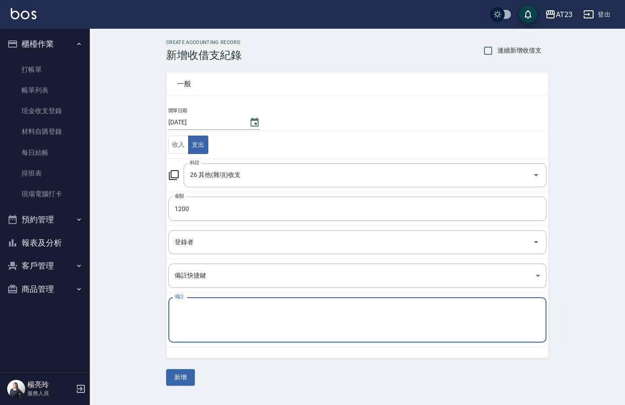
click at [212, 307] on textarea "備註" at bounding box center [357, 320] width 365 height 31
type textarea "7-2s200 18-19s200 6-19s200 1-19蘆薈600"
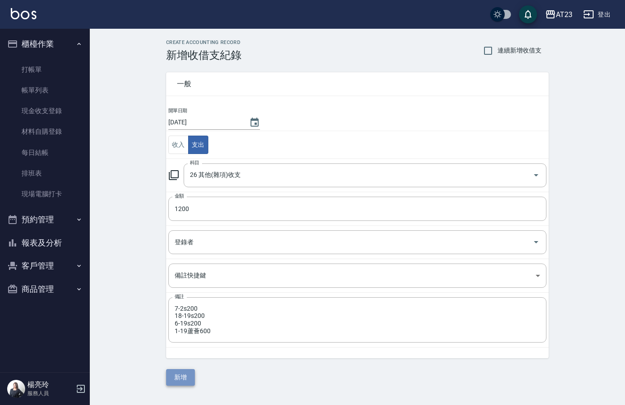
click at [183, 380] on button "新增" at bounding box center [180, 377] width 29 height 17
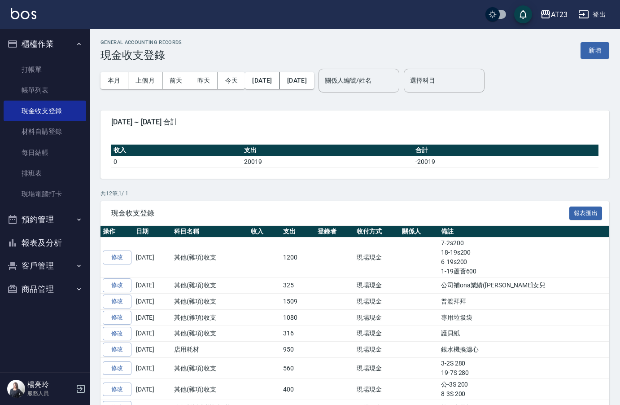
click at [59, 240] on button "報表及分析" at bounding box center [45, 242] width 83 height 23
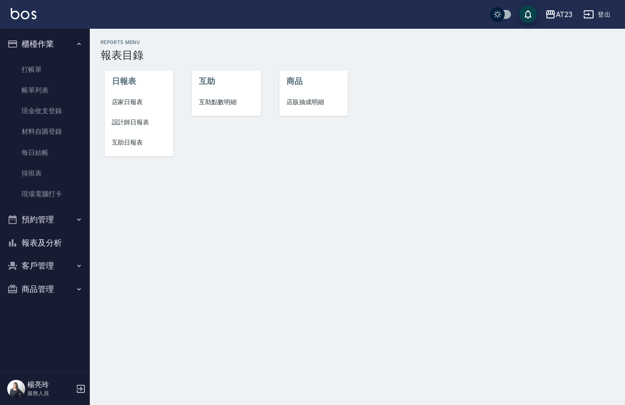
click at [136, 101] on span "店家日報表" at bounding box center [139, 101] width 55 height 9
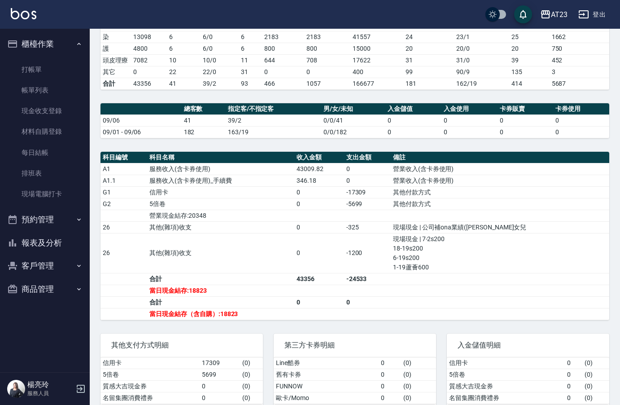
scroll to position [179, 0]
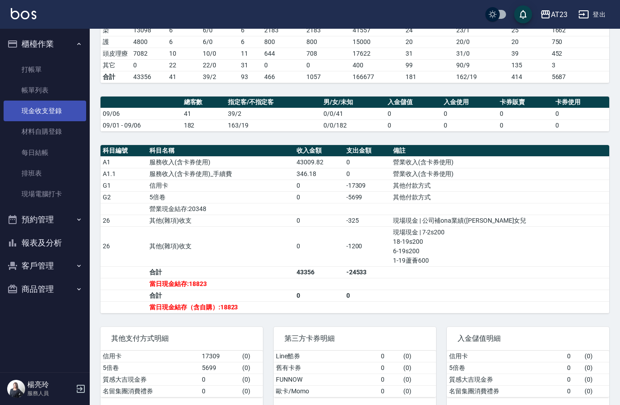
click at [50, 109] on link "現金收支登錄" at bounding box center [45, 111] width 83 height 21
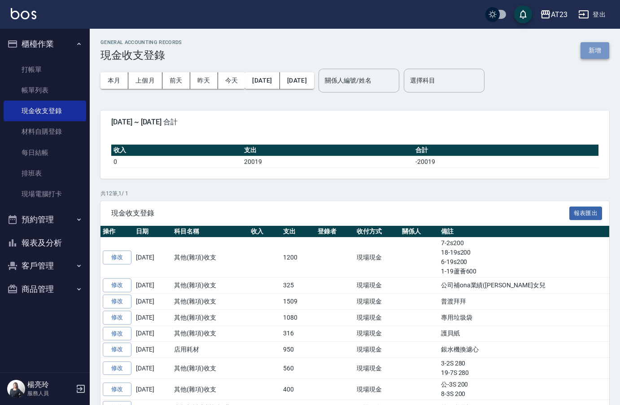
click at [597, 48] on button "新增" at bounding box center [595, 50] width 29 height 17
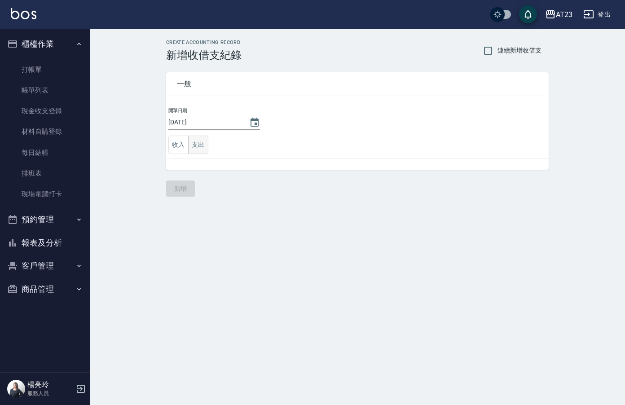
click at [195, 141] on button "支出" at bounding box center [198, 145] width 20 height 18
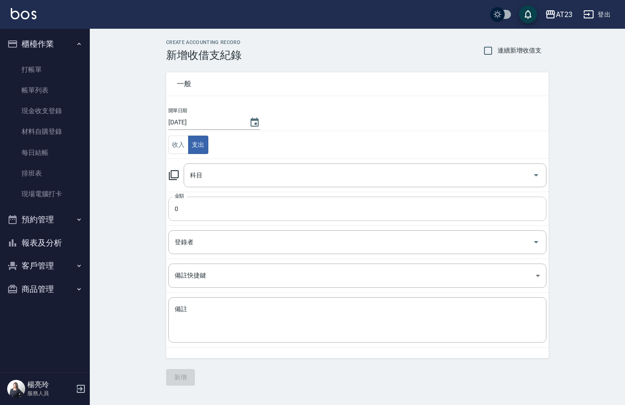
click at [226, 203] on input "0" at bounding box center [357, 209] width 378 height 24
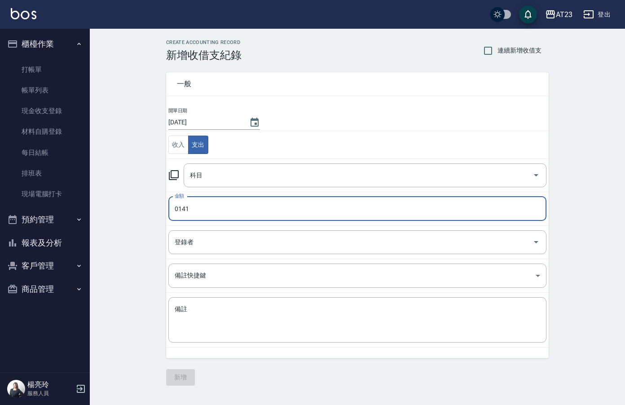
click at [178, 211] on input "0141" at bounding box center [357, 209] width 378 height 24
type input "141"
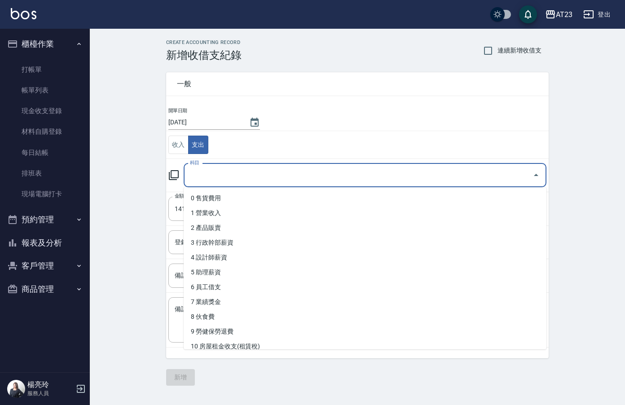
click at [265, 175] on input "科目" at bounding box center [358, 175] width 341 height 16
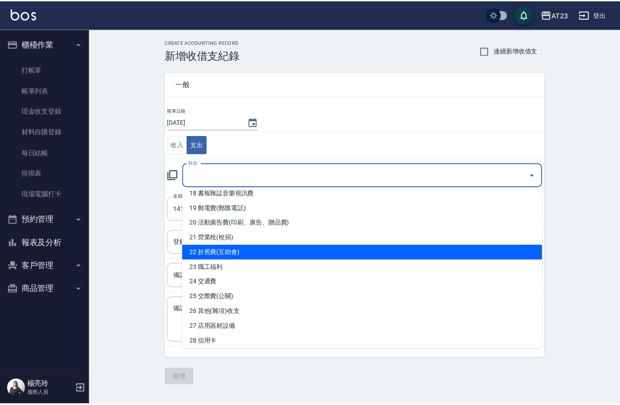
scroll to position [363, 0]
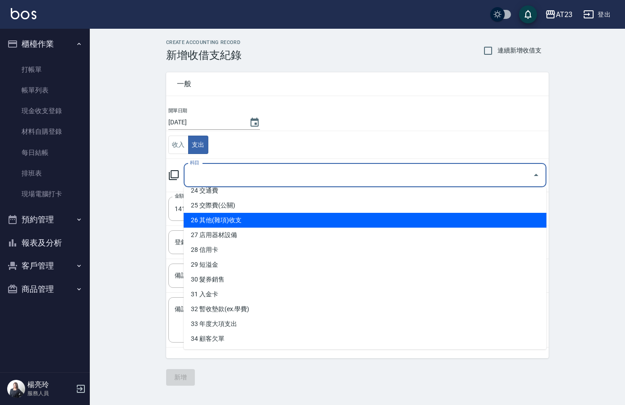
click at [300, 223] on li "26 其他(雜項)收支" at bounding box center [365, 220] width 363 height 15
type input "26 其他(雜項)收支"
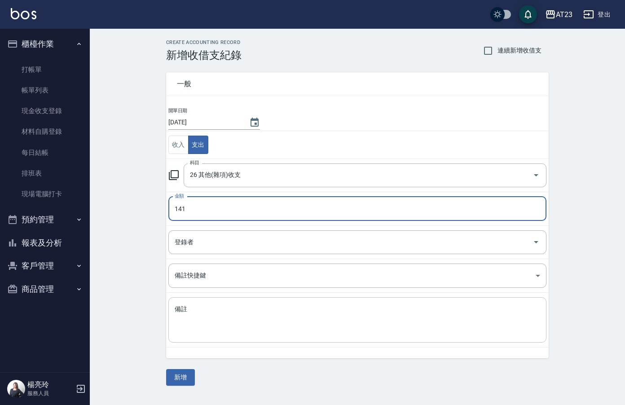
click at [221, 308] on textarea "備註" at bounding box center [357, 320] width 365 height 31
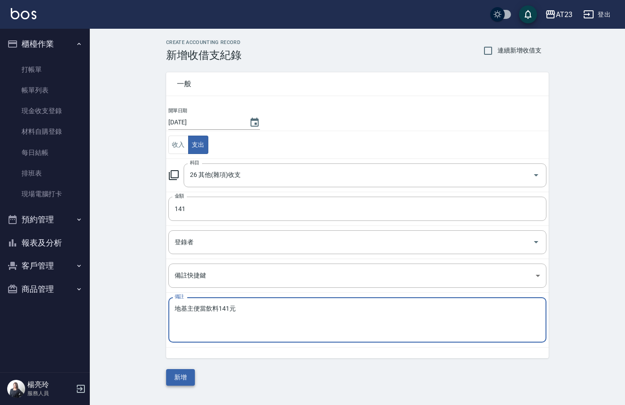
type textarea "地基主便當飲料141元"
click at [180, 377] on button "新增" at bounding box center [180, 377] width 29 height 17
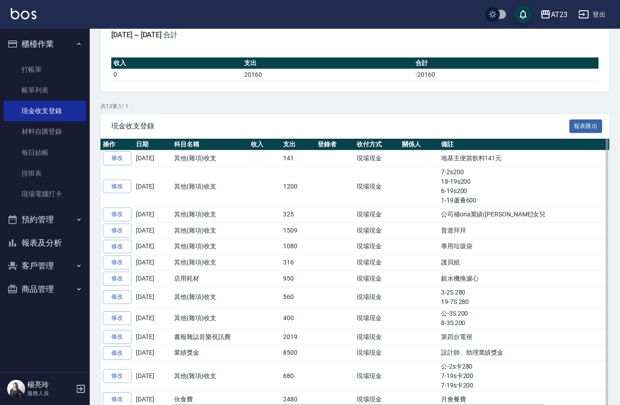
scroll to position [125, 0]
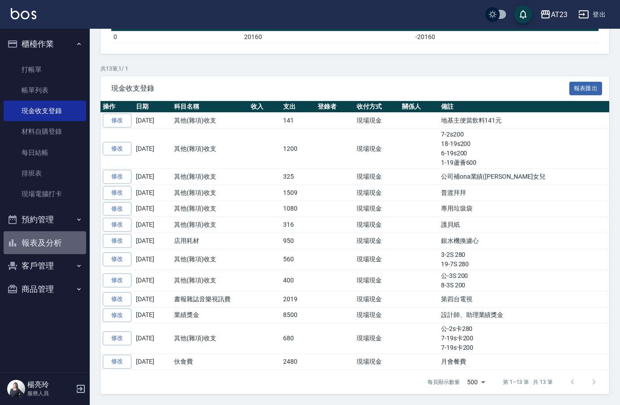
click at [37, 243] on button "報表及分析" at bounding box center [45, 242] width 83 height 23
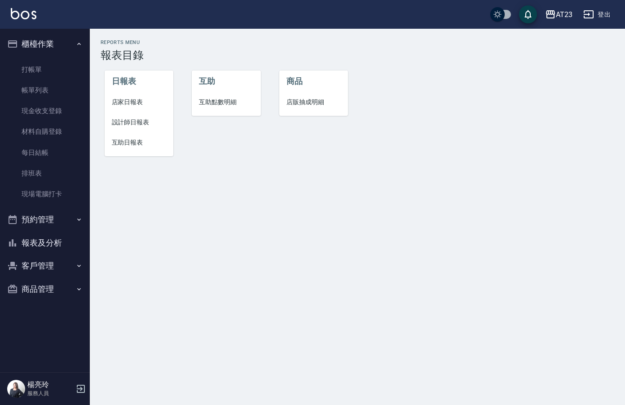
click at [127, 96] on li "店家日報表" at bounding box center [139, 102] width 69 height 20
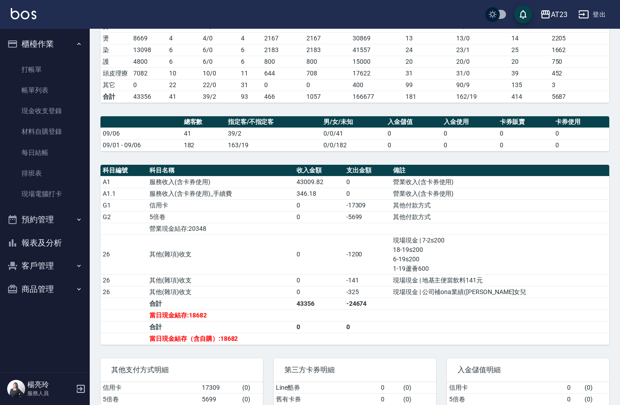
scroll to position [212, 0]
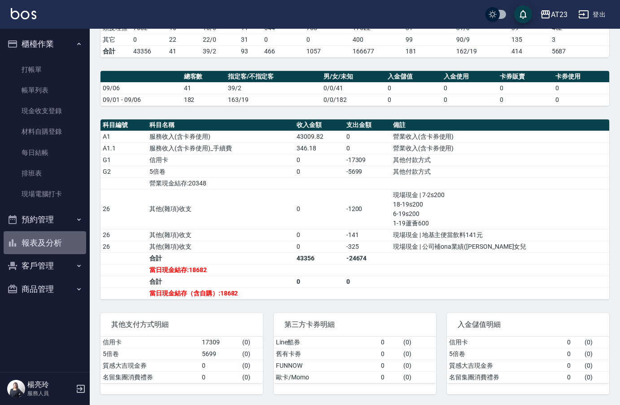
click at [43, 247] on button "報表及分析" at bounding box center [45, 242] width 83 height 23
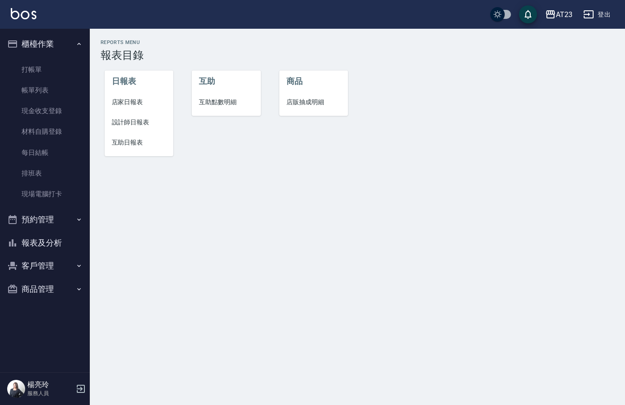
click at [129, 118] on span "設計師日報表" at bounding box center [139, 122] width 55 height 9
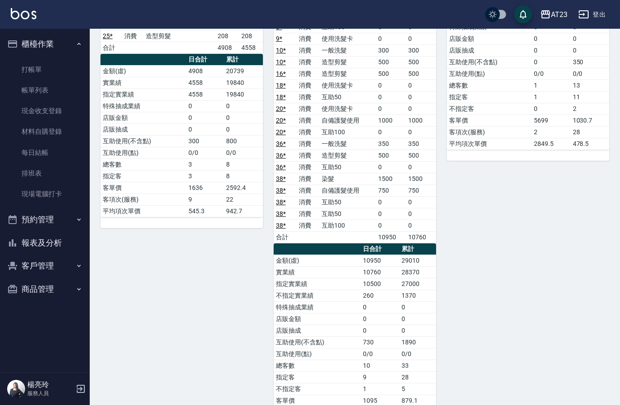
scroll to position [386, 0]
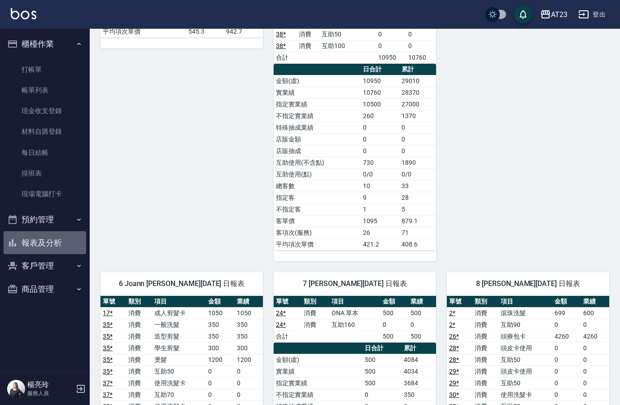
click at [35, 242] on button "報表及分析" at bounding box center [45, 242] width 83 height 23
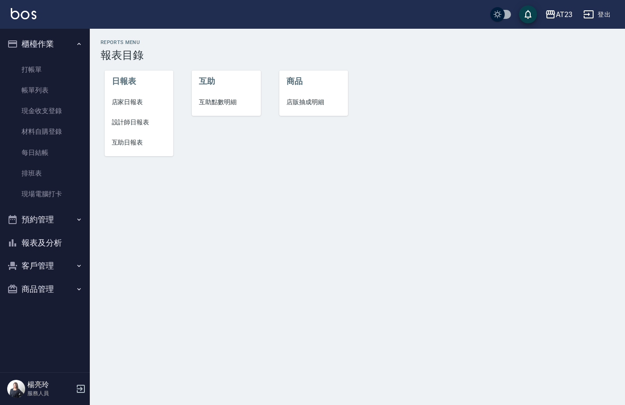
click at [128, 101] on span "店家日報表" at bounding box center [139, 101] width 55 height 9
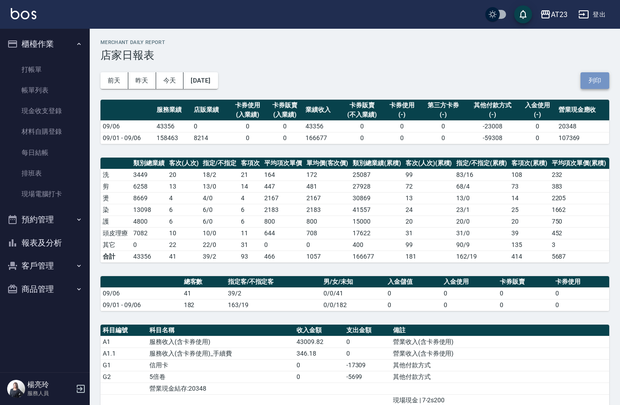
click at [597, 83] on button "列印" at bounding box center [595, 80] width 29 height 17
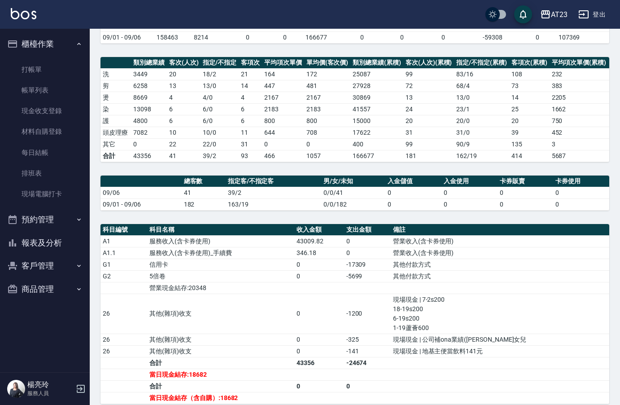
scroll to position [212, 0]
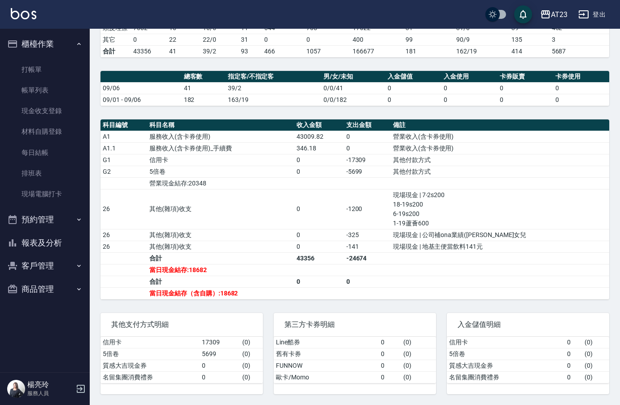
click at [39, 250] on button "報表及分析" at bounding box center [45, 242] width 83 height 23
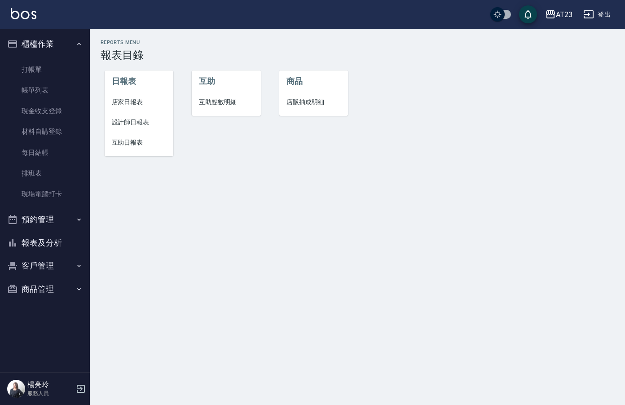
click at [145, 99] on span "店家日報表" at bounding box center [139, 101] width 55 height 9
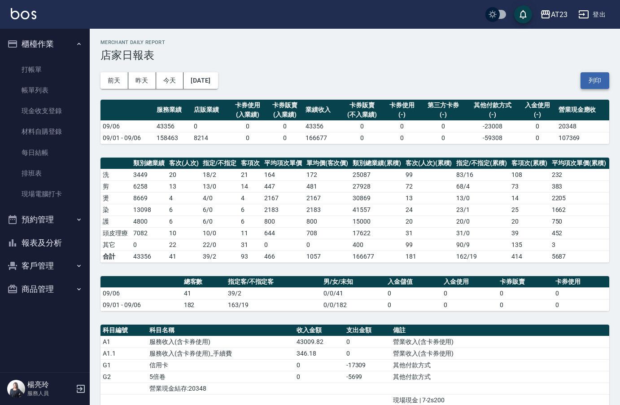
click at [602, 83] on button "列印" at bounding box center [595, 80] width 29 height 17
click at [34, 247] on button "報表及分析" at bounding box center [45, 242] width 83 height 23
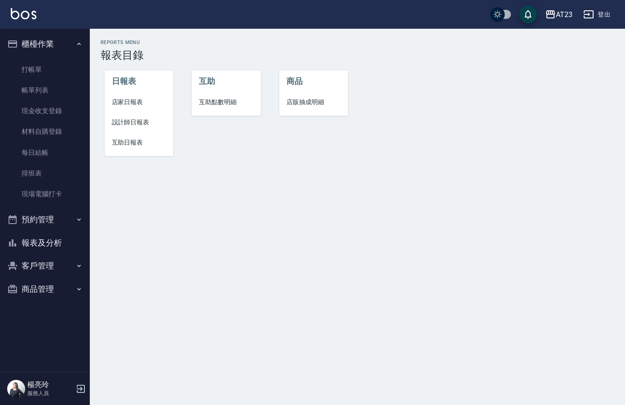
click at [148, 126] on span "設計師日報表" at bounding box center [139, 122] width 55 height 9
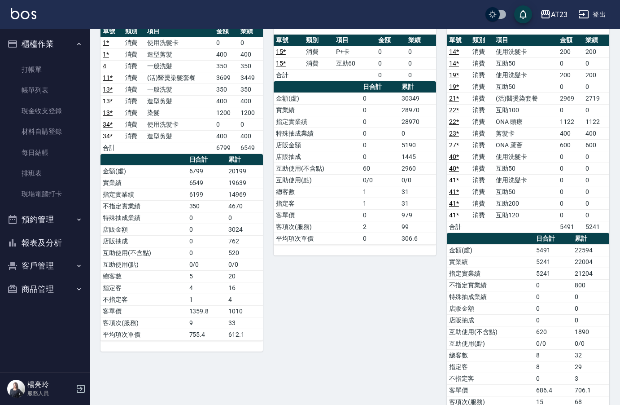
scroll to position [1149, 0]
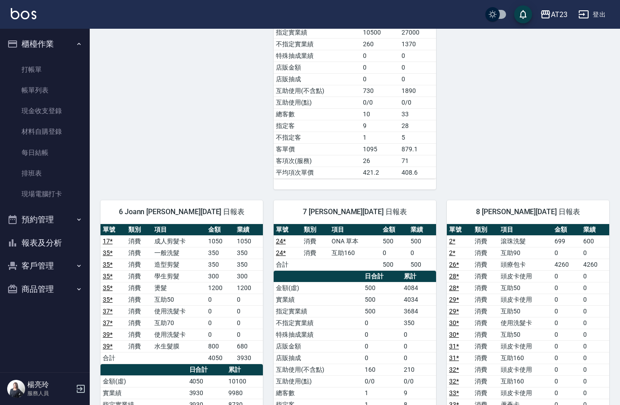
drag, startPoint x: 617, startPoint y: 268, endPoint x: 601, endPoint y: 267, distance: 15.7
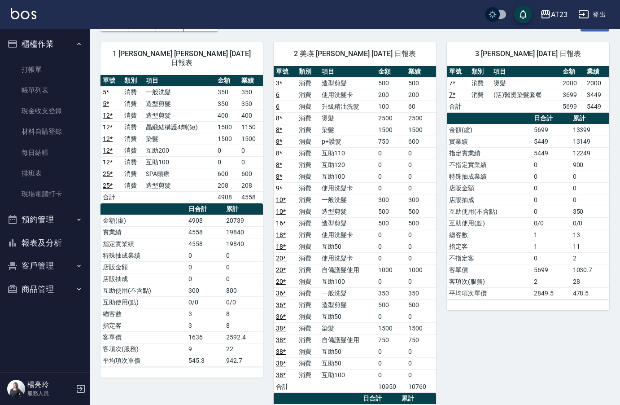
scroll to position [0, 0]
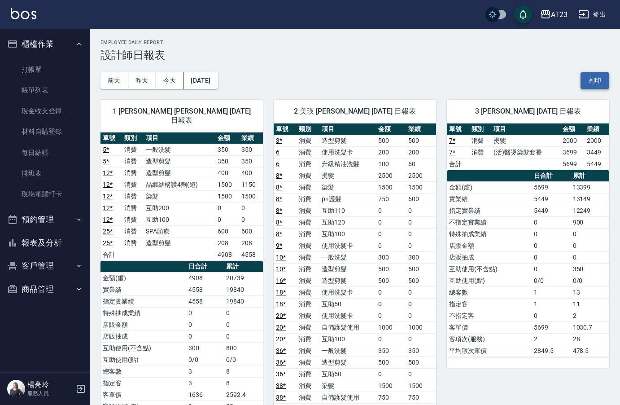
click at [596, 78] on button "列印" at bounding box center [595, 80] width 29 height 17
click at [58, 241] on button "報表及分析" at bounding box center [45, 242] width 83 height 23
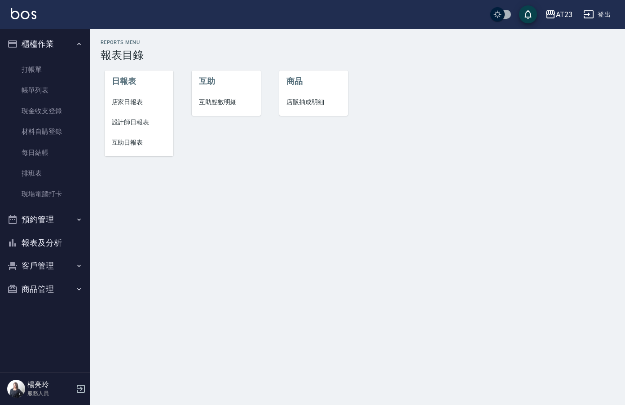
click at [137, 142] on span "互助日報表" at bounding box center [139, 142] width 55 height 9
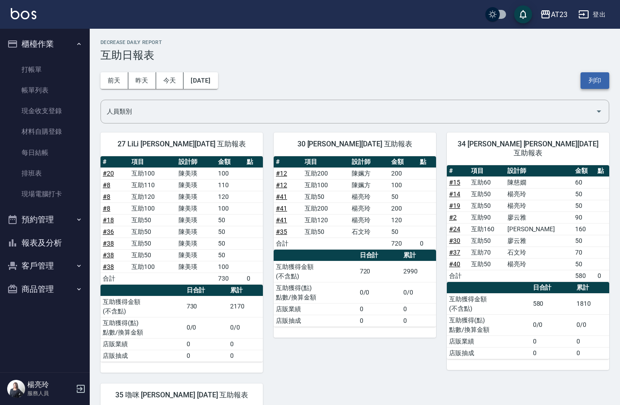
click at [601, 83] on button "列印" at bounding box center [595, 80] width 29 height 17
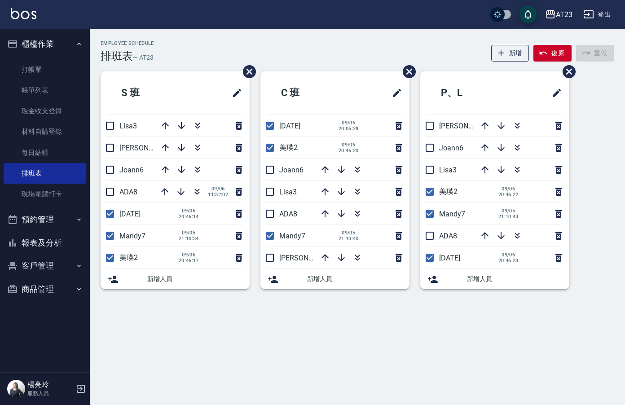
click at [114, 137] on li "[PERSON_NAME]19" at bounding box center [175, 148] width 149 height 22
click at [110, 149] on input "checkbox" at bounding box center [110, 147] width 19 height 19
checkbox input "true"
click at [111, 129] on li "Lisa3" at bounding box center [175, 126] width 149 height 22
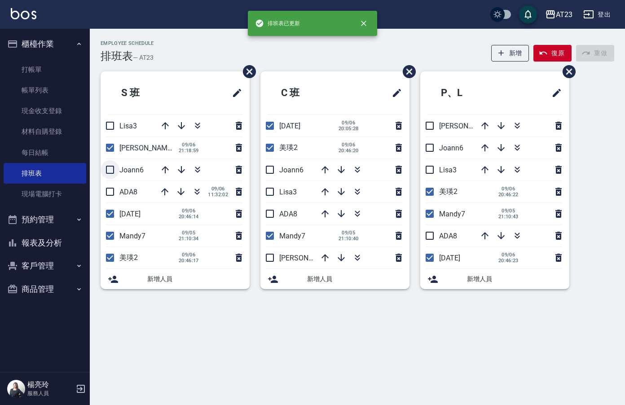
drag, startPoint x: 108, startPoint y: 170, endPoint x: 114, endPoint y: 179, distance: 10.7
click at [108, 170] on input "checkbox" at bounding box center [110, 169] width 19 height 19
checkbox input "true"
click at [112, 192] on input "checkbox" at bounding box center [110, 191] width 19 height 19
checkbox input "true"
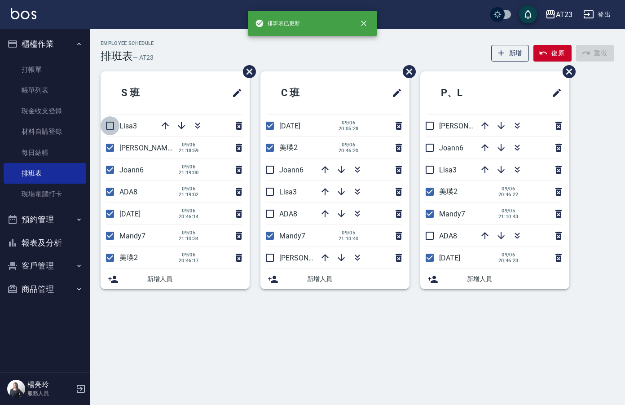
click at [110, 126] on input "checkbox" at bounding box center [110, 125] width 19 height 19
checkbox input "true"
click at [269, 173] on input "checkbox" at bounding box center [269, 169] width 19 height 19
checkbox input "true"
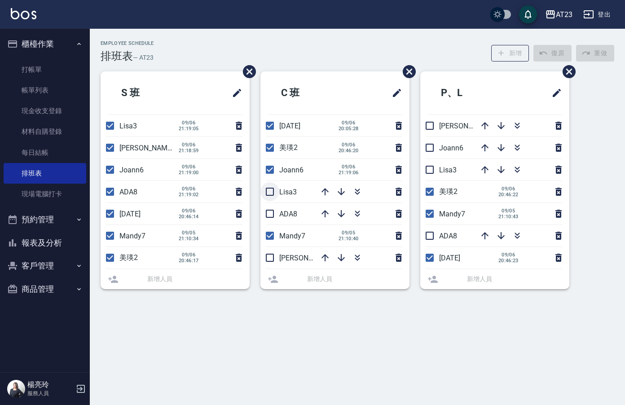
click at [269, 198] on input "checkbox" at bounding box center [269, 191] width 19 height 19
checkbox input "true"
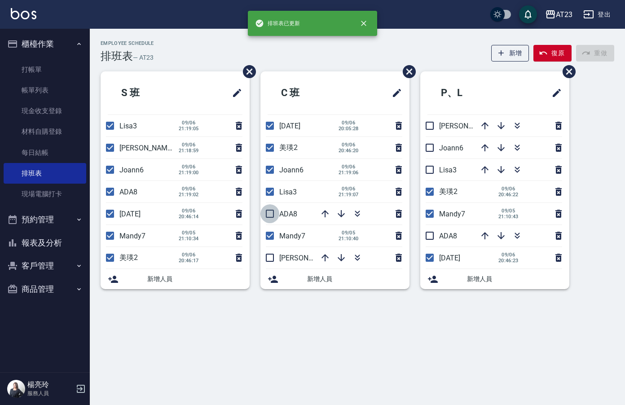
click at [272, 217] on input "checkbox" at bounding box center [269, 213] width 19 height 19
checkbox input "true"
click at [269, 189] on input "checkbox" at bounding box center [269, 191] width 19 height 19
checkbox input "false"
click at [269, 215] on input "checkbox" at bounding box center [269, 213] width 19 height 19
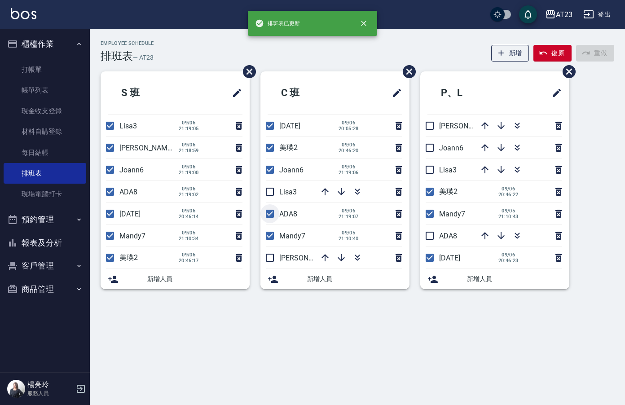
checkbox input "false"
click at [266, 228] on input "checkbox" at bounding box center [269, 235] width 19 height 19
click at [271, 236] on input "checkbox" at bounding box center [269, 235] width 19 height 19
checkbox input "true"
click at [356, 191] on icon "button" at bounding box center [357, 191] width 11 height 11
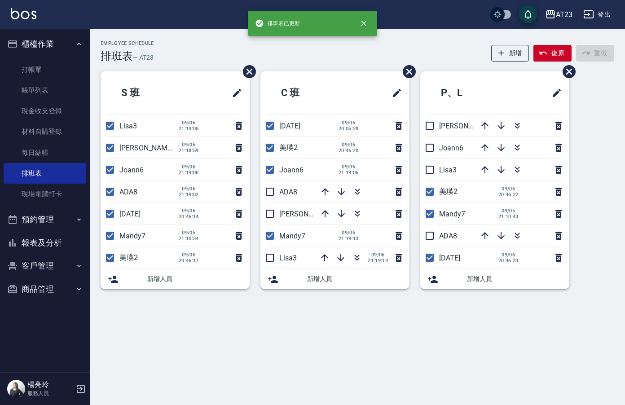
drag, startPoint x: 271, startPoint y: 193, endPoint x: 271, endPoint y: 211, distance: 17.5
click at [271, 194] on input "checkbox" at bounding box center [269, 191] width 19 height 19
checkbox input "true"
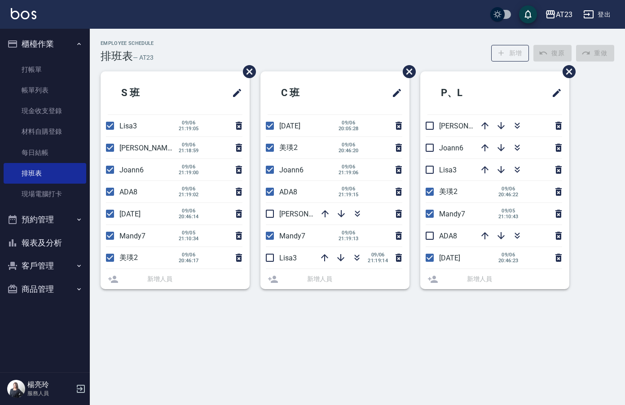
click at [270, 218] on li "[PERSON_NAME]19" at bounding box center [334, 214] width 149 height 22
click at [269, 253] on input "checkbox" at bounding box center [269, 257] width 19 height 19
checkbox input "true"
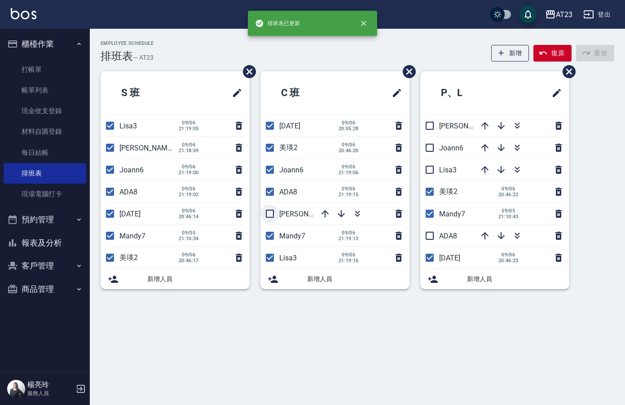
drag, startPoint x: 273, startPoint y: 214, endPoint x: 295, endPoint y: 212, distance: 22.1
click at [273, 214] on input "checkbox" at bounding box center [269, 213] width 19 height 19
checkbox input "true"
click at [433, 127] on input "checkbox" at bounding box center [429, 125] width 19 height 19
checkbox input "true"
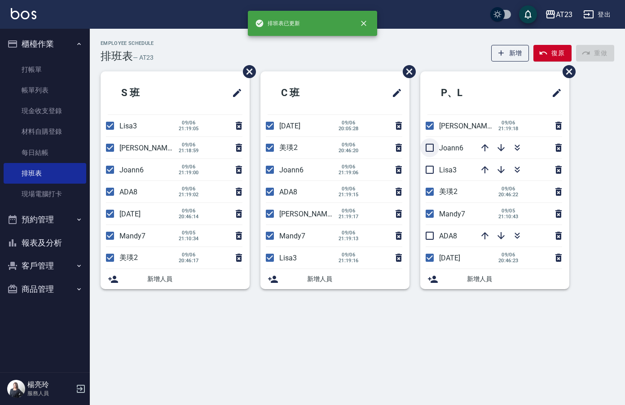
click at [428, 149] on input "checkbox" at bounding box center [429, 147] width 19 height 19
checkbox input "true"
click at [431, 173] on input "checkbox" at bounding box center [429, 169] width 19 height 19
checkbox input "true"
drag, startPoint x: 433, startPoint y: 236, endPoint x: 470, endPoint y: 219, distance: 41.2
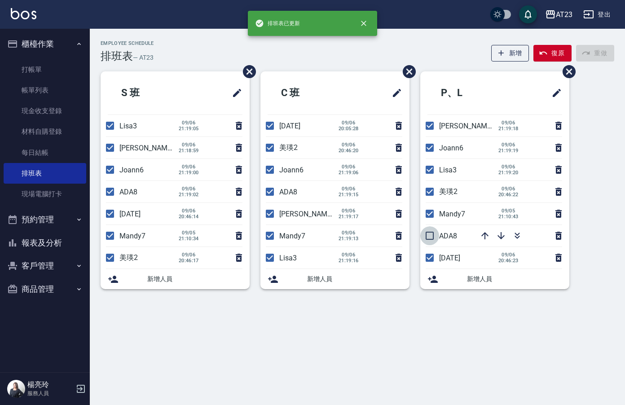
click at [433, 236] on input "checkbox" at bounding box center [429, 235] width 19 height 19
checkbox input "true"
